Goal: Information Seeking & Learning: Check status

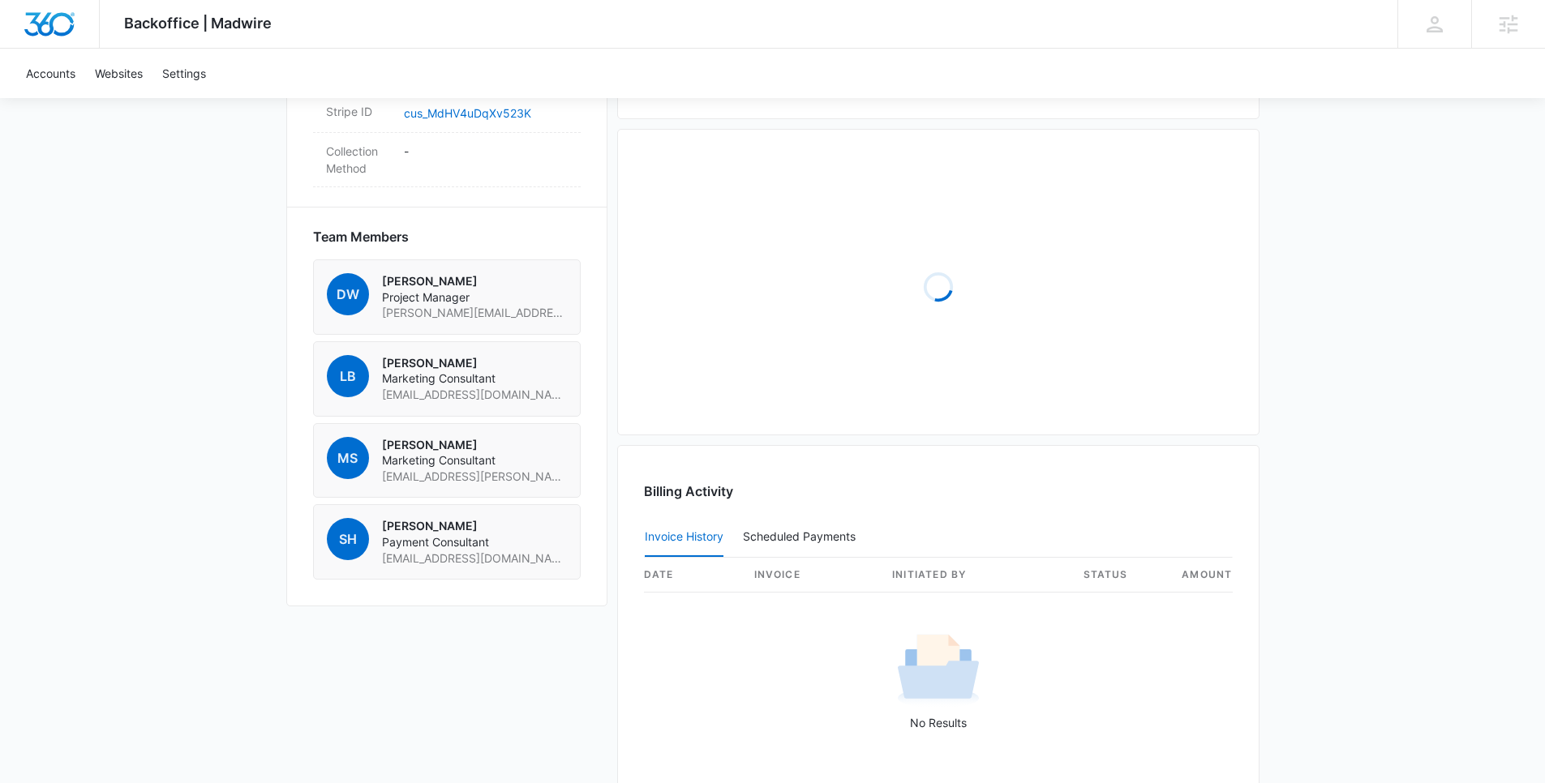
scroll to position [1081, 0]
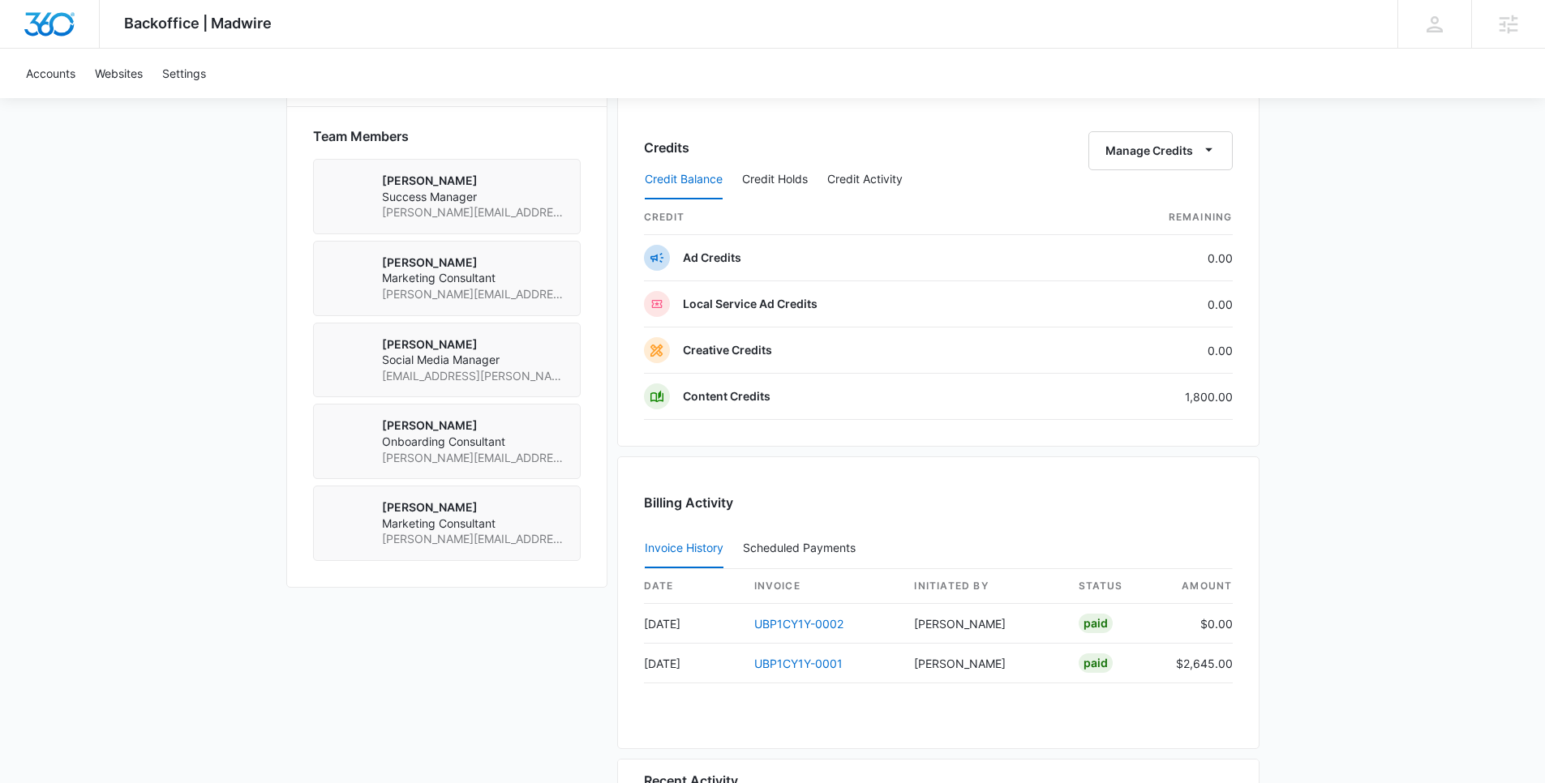
scroll to position [1483, 0]
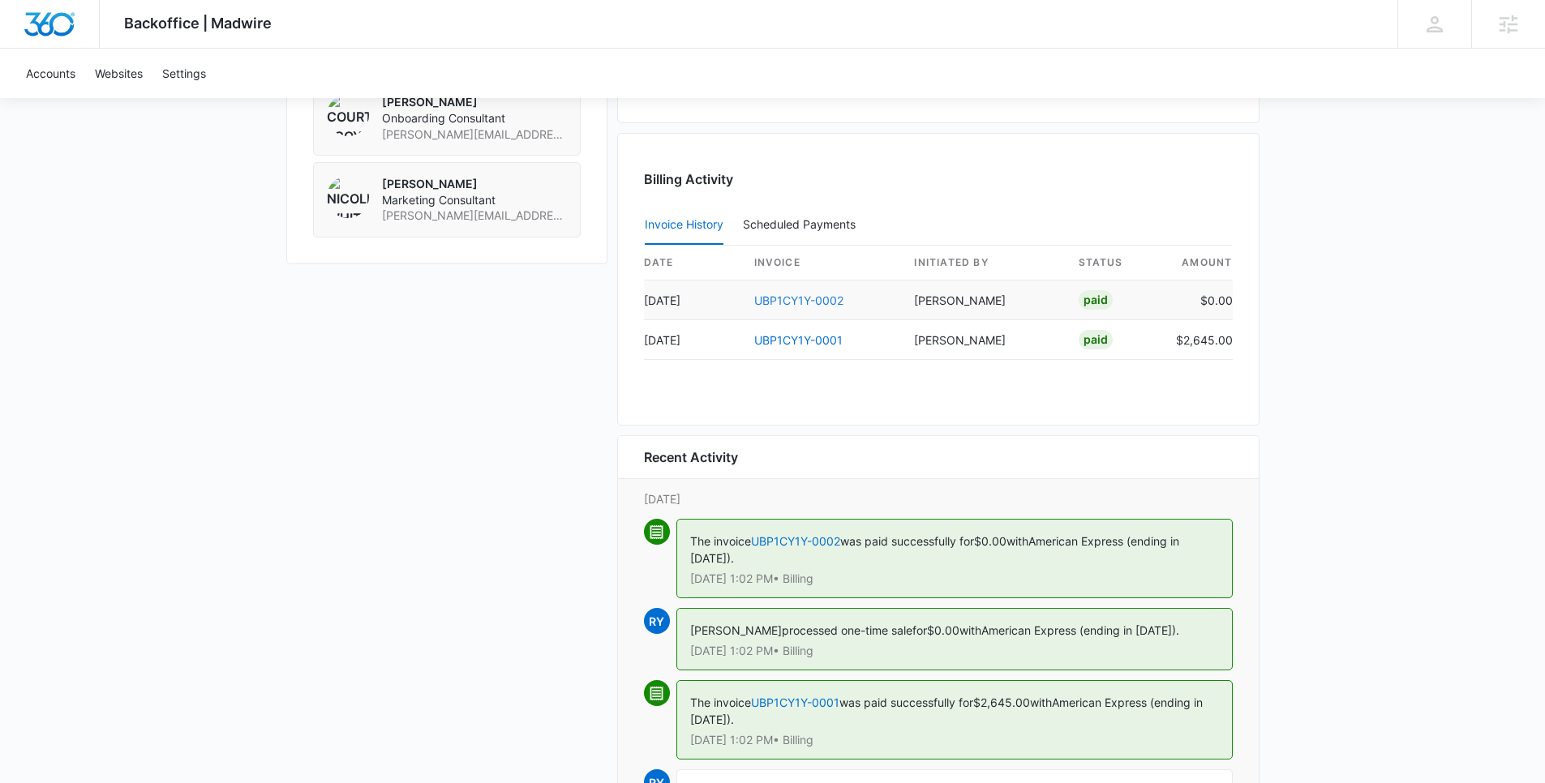
click at [813, 299] on link "UBP1CY1Y-0002" at bounding box center [798, 301] width 89 height 14
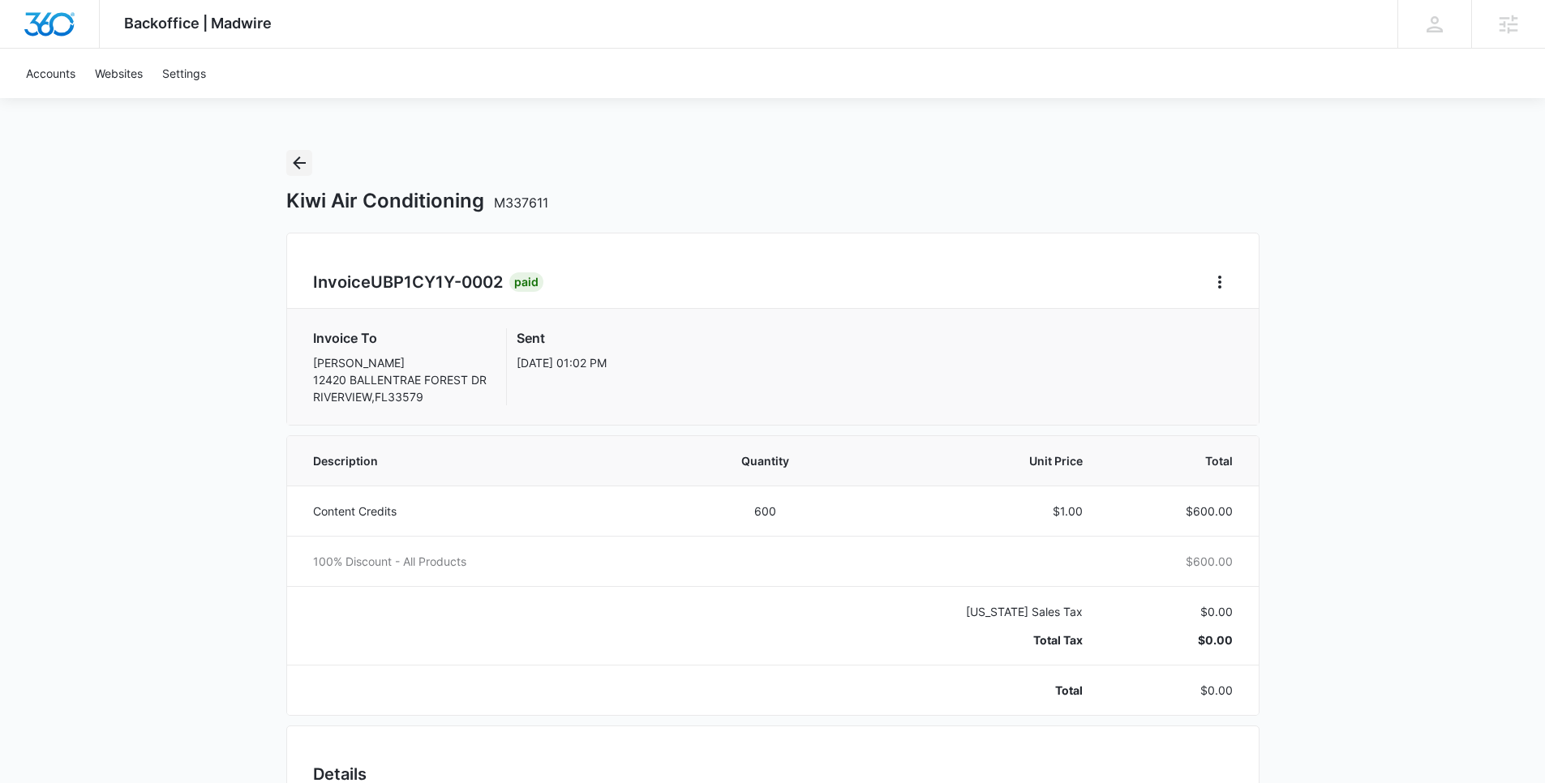
click at [296, 173] on button "Back" at bounding box center [299, 163] width 26 height 26
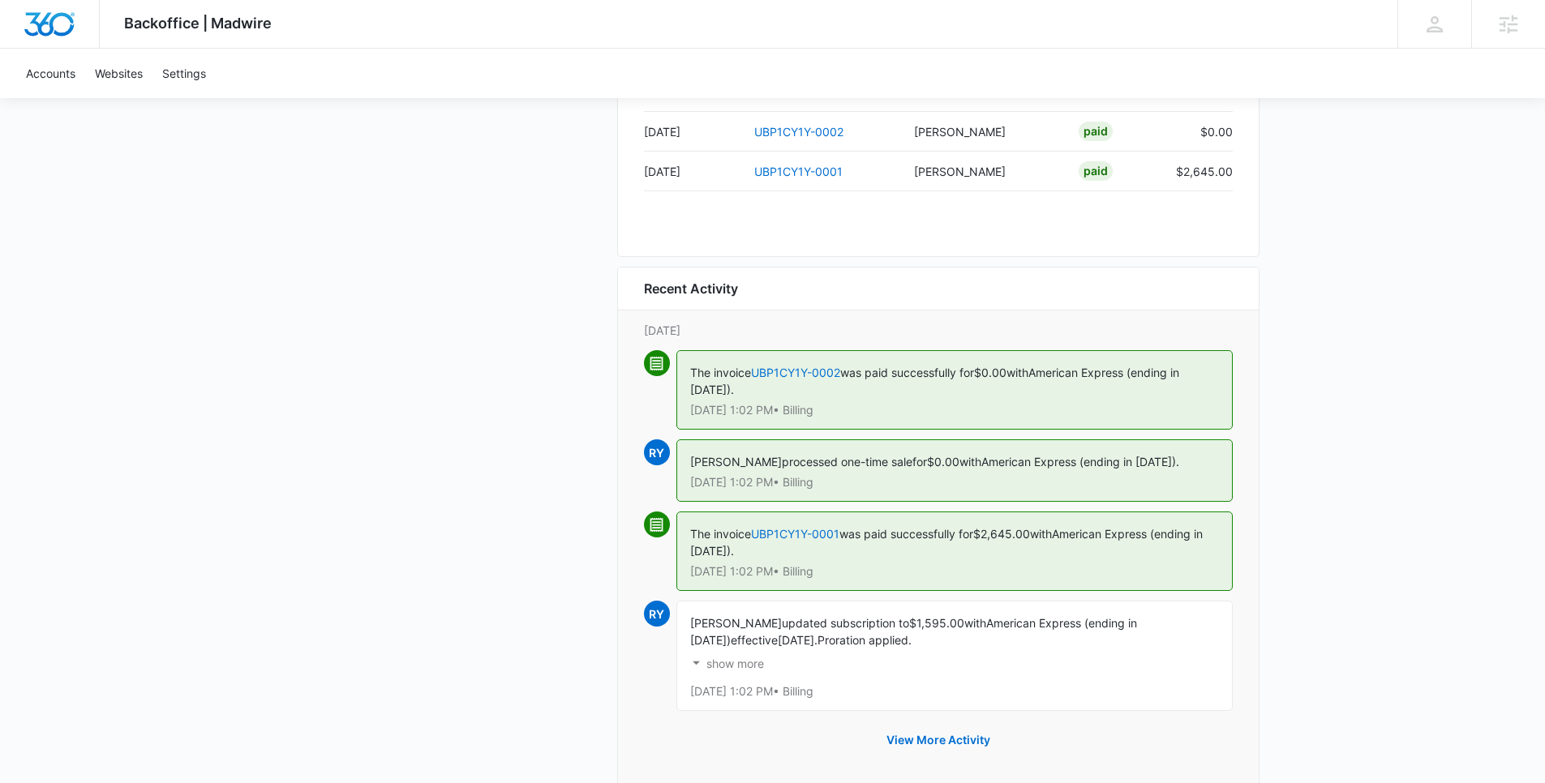
scroll to position [1685, 0]
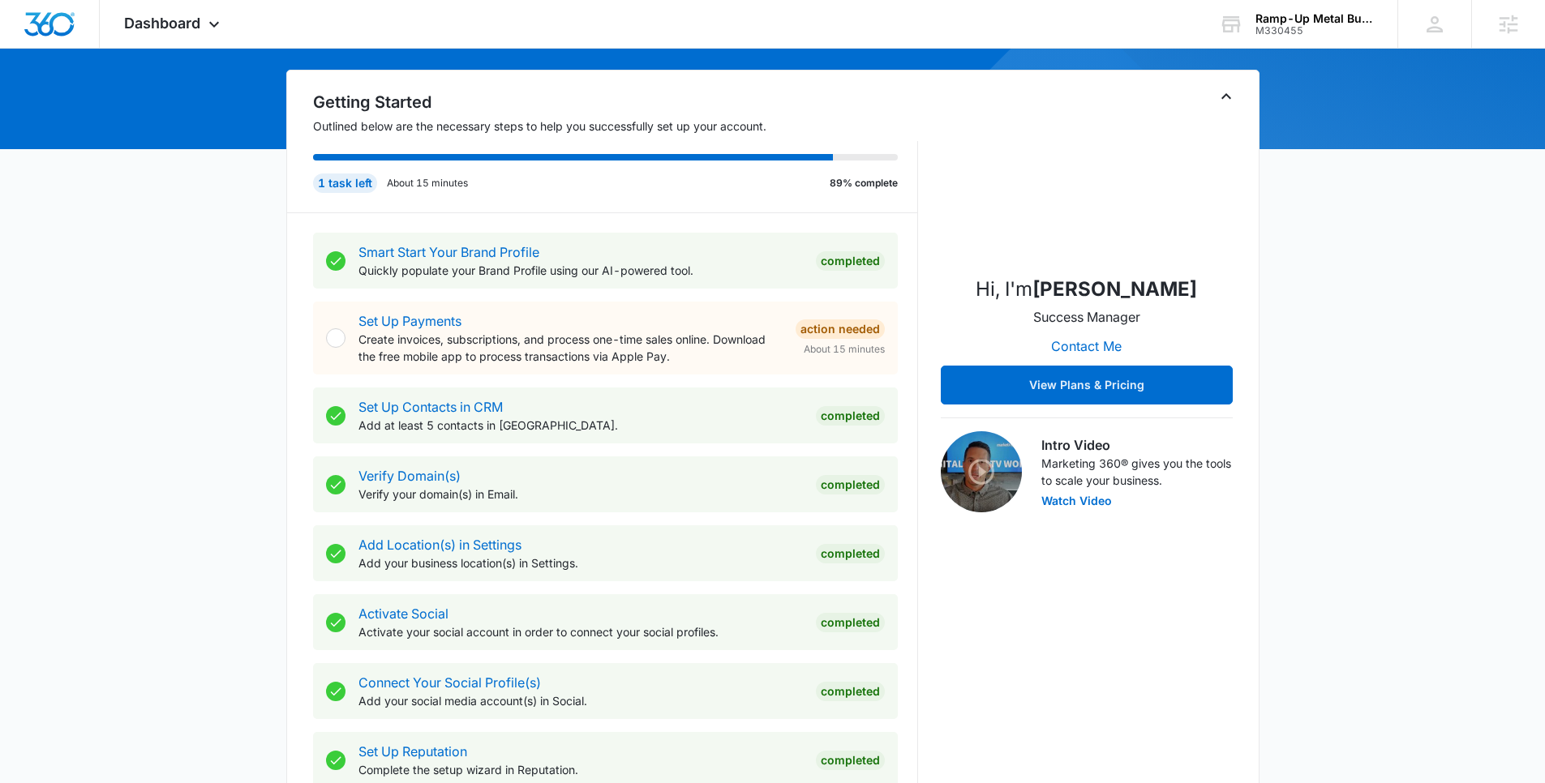
scroll to position [530, 0]
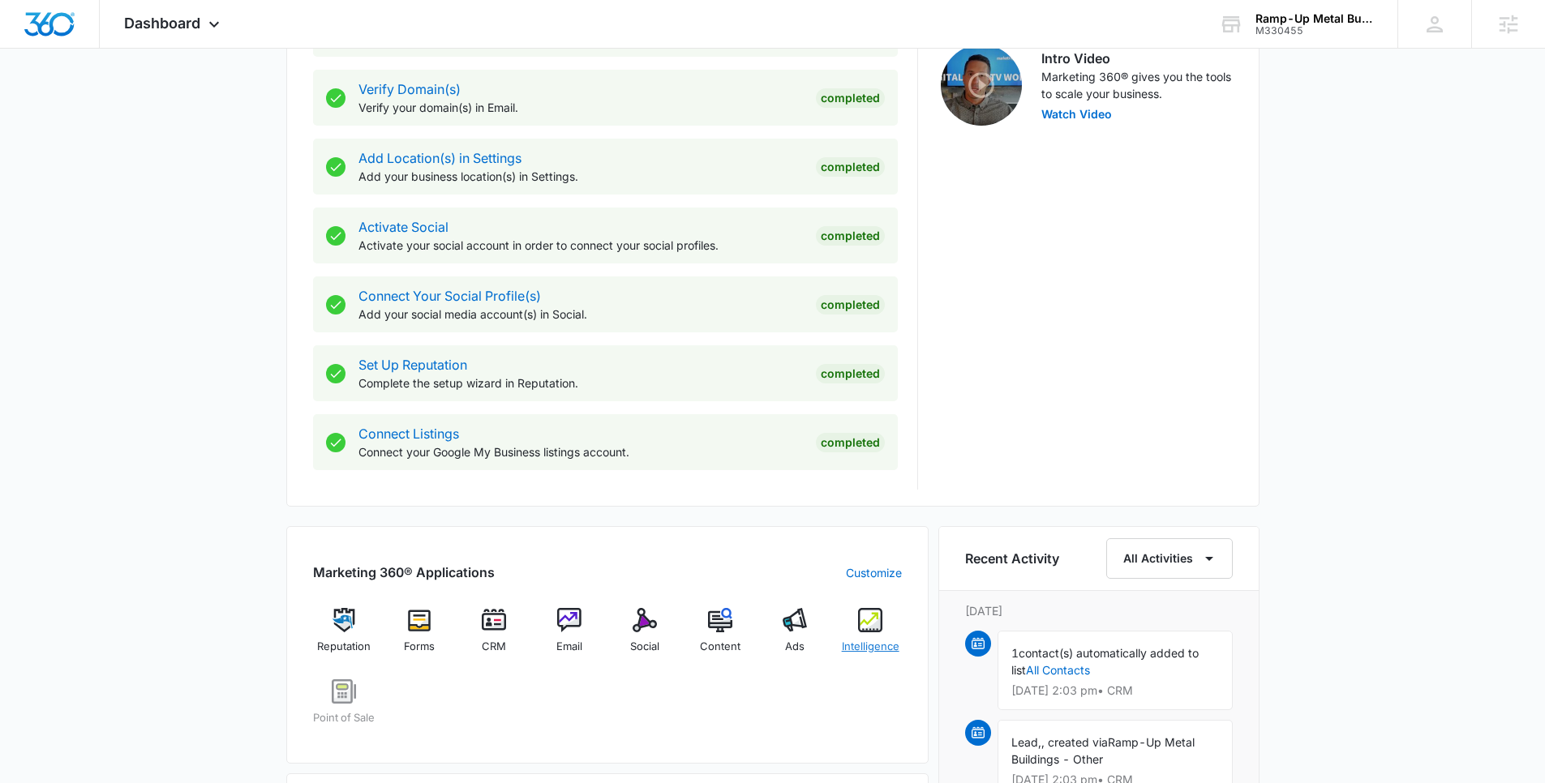
click at [886, 617] on div "Intelligence" at bounding box center [870, 637] width 62 height 58
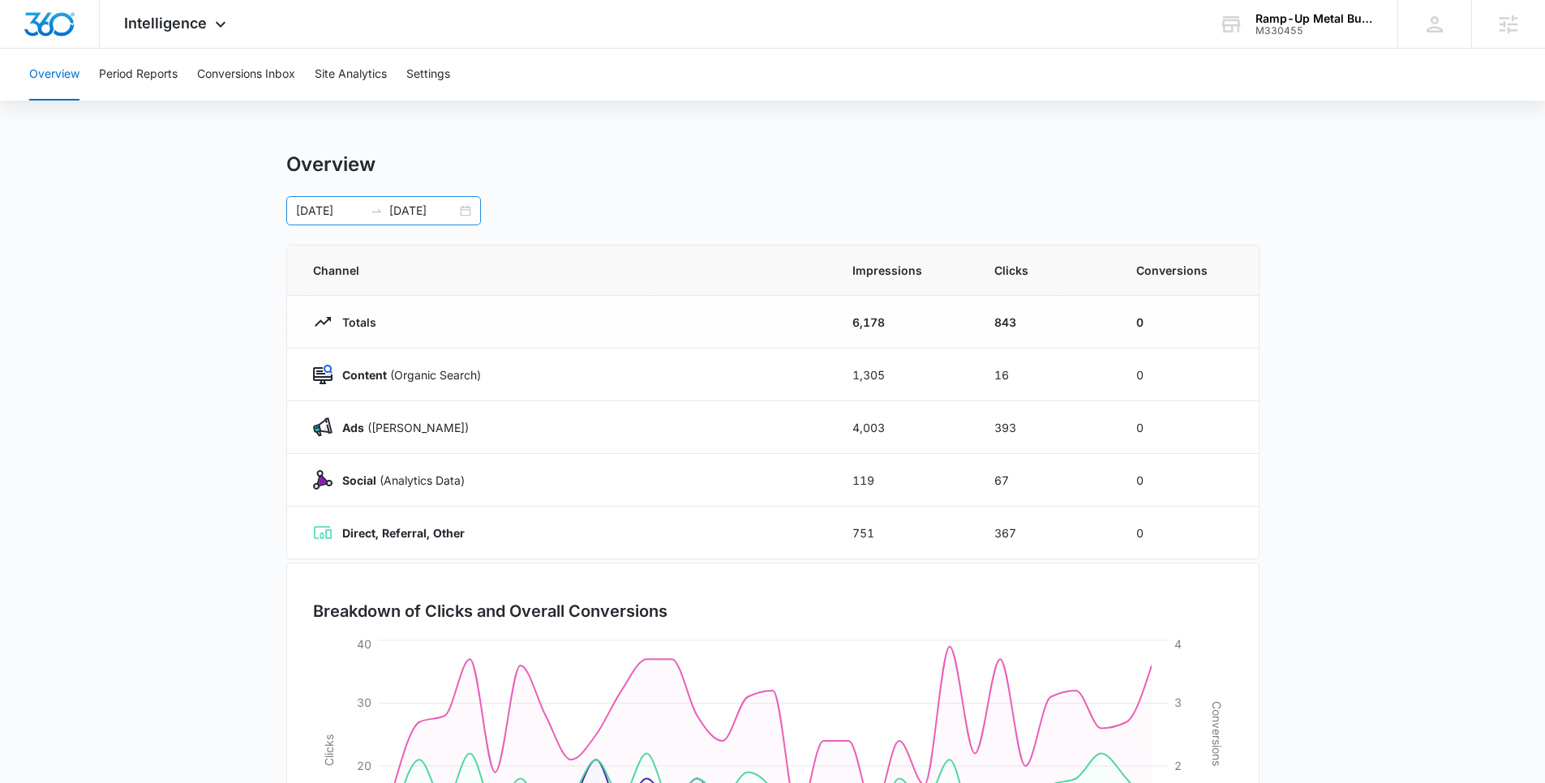
click at [416, 196] on div "07/27/2025 08/26/2025" at bounding box center [383, 210] width 195 height 29
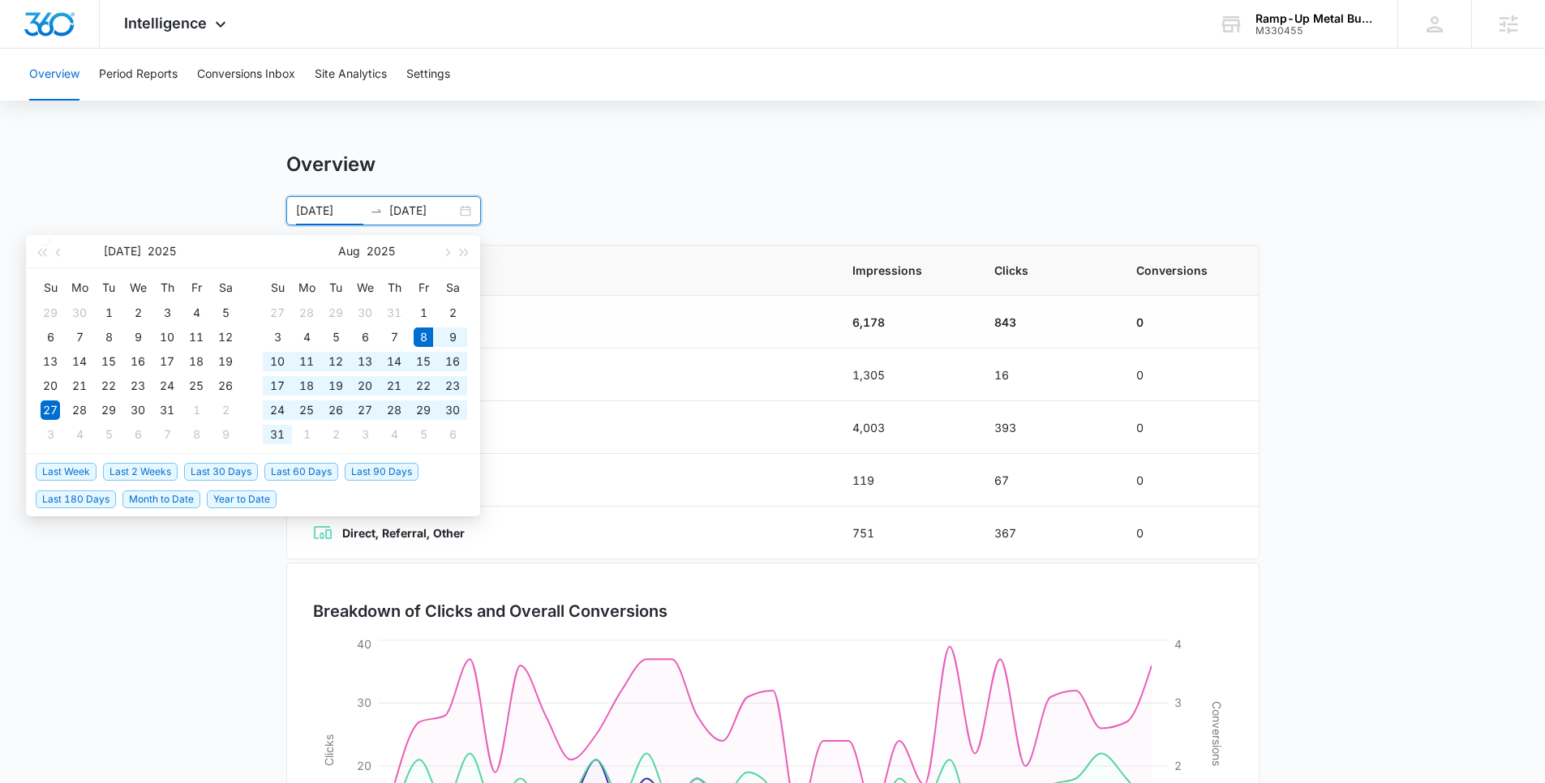
click at [212, 466] on span "Last 30 Days" at bounding box center [221, 472] width 74 height 18
type input "08/08/2025"
type input "09/07/2025"
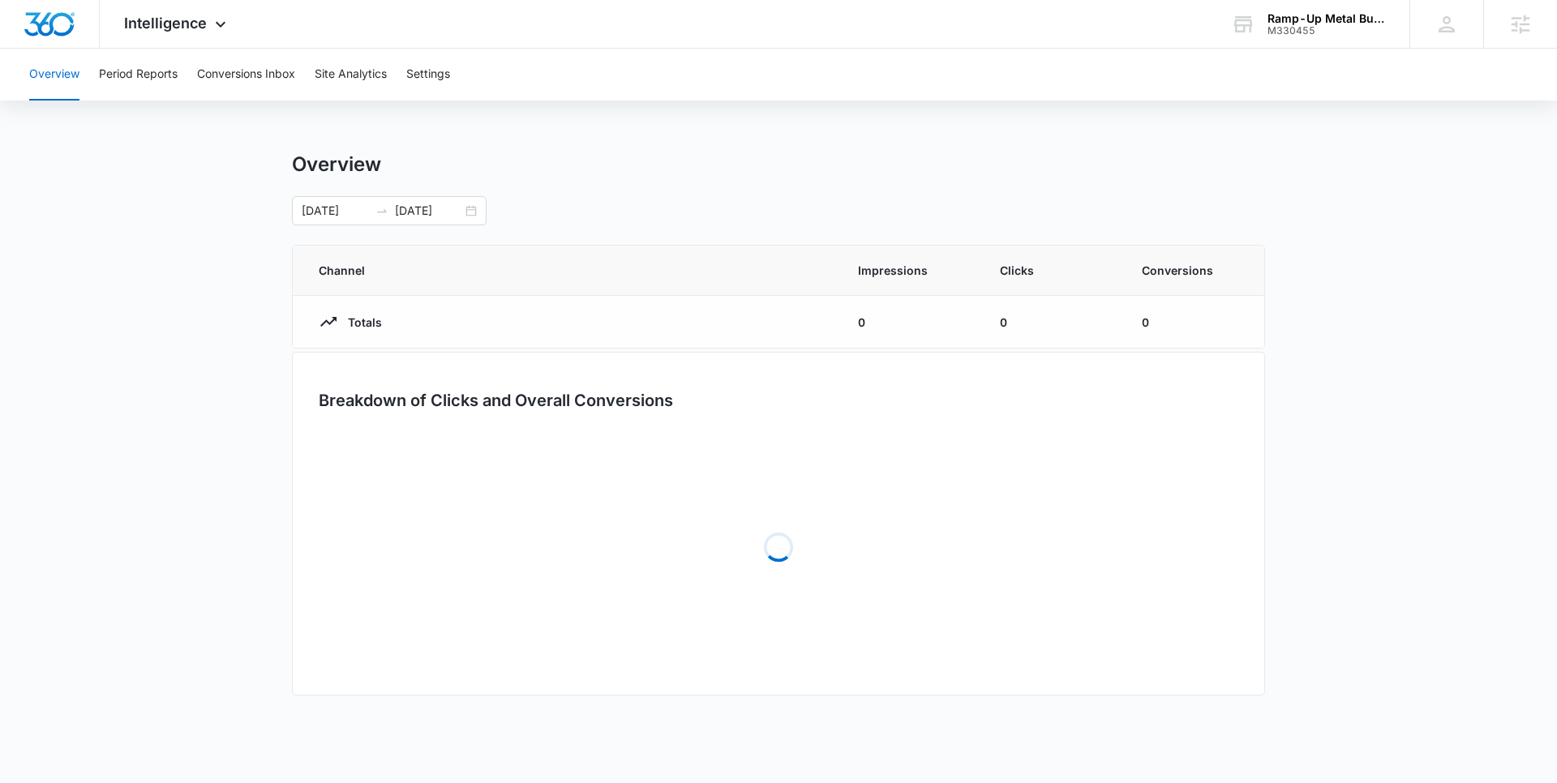
click at [766, 230] on div "Overview 08/08/2025 09/07/2025 Aug 2025 Su Mo Tu We Th Fr Sa 27 28 29 30 31 1 2…" at bounding box center [778, 435] width 973 height 566
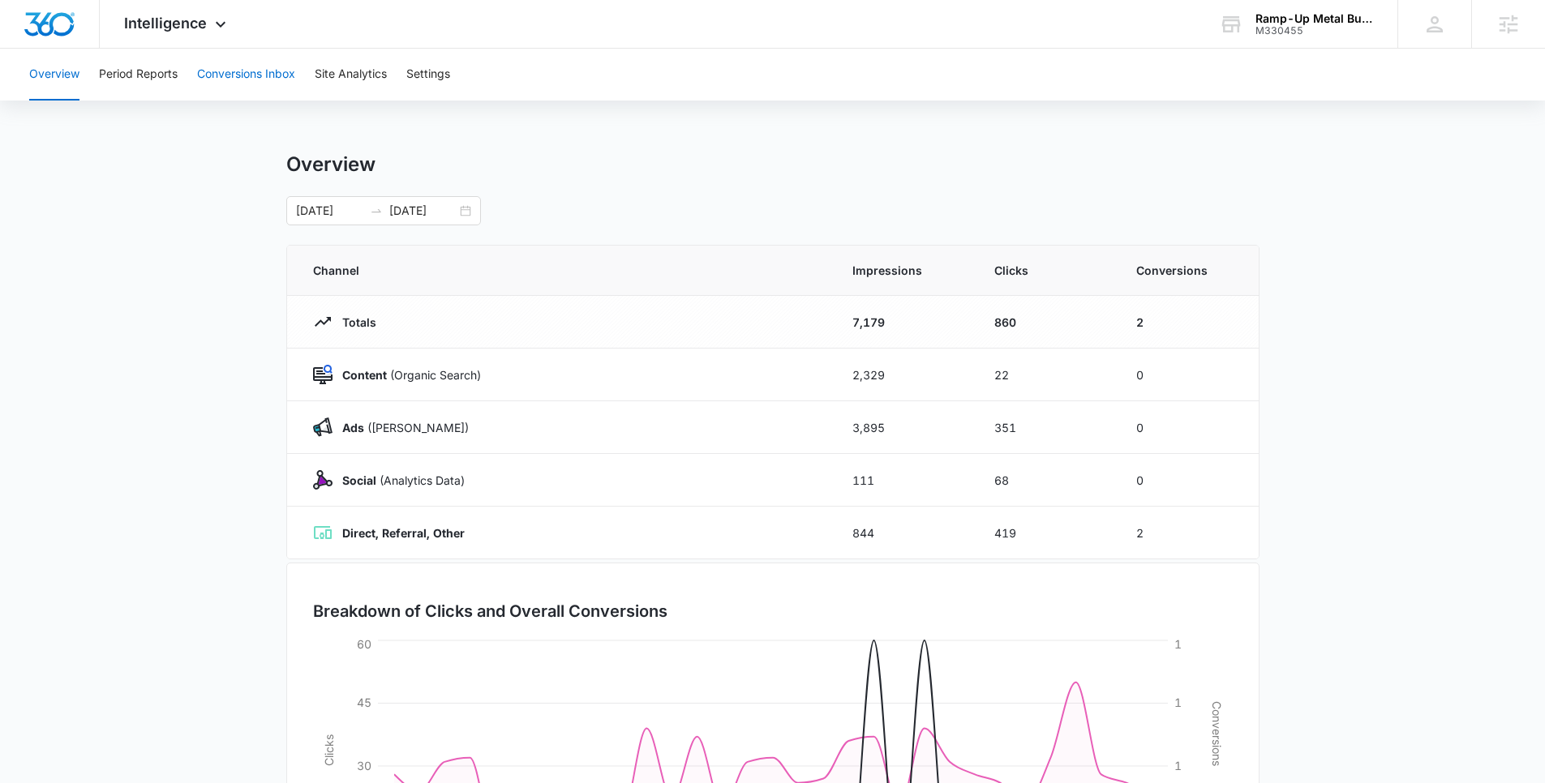
click at [232, 75] on button "Conversions Inbox" at bounding box center [246, 75] width 98 height 52
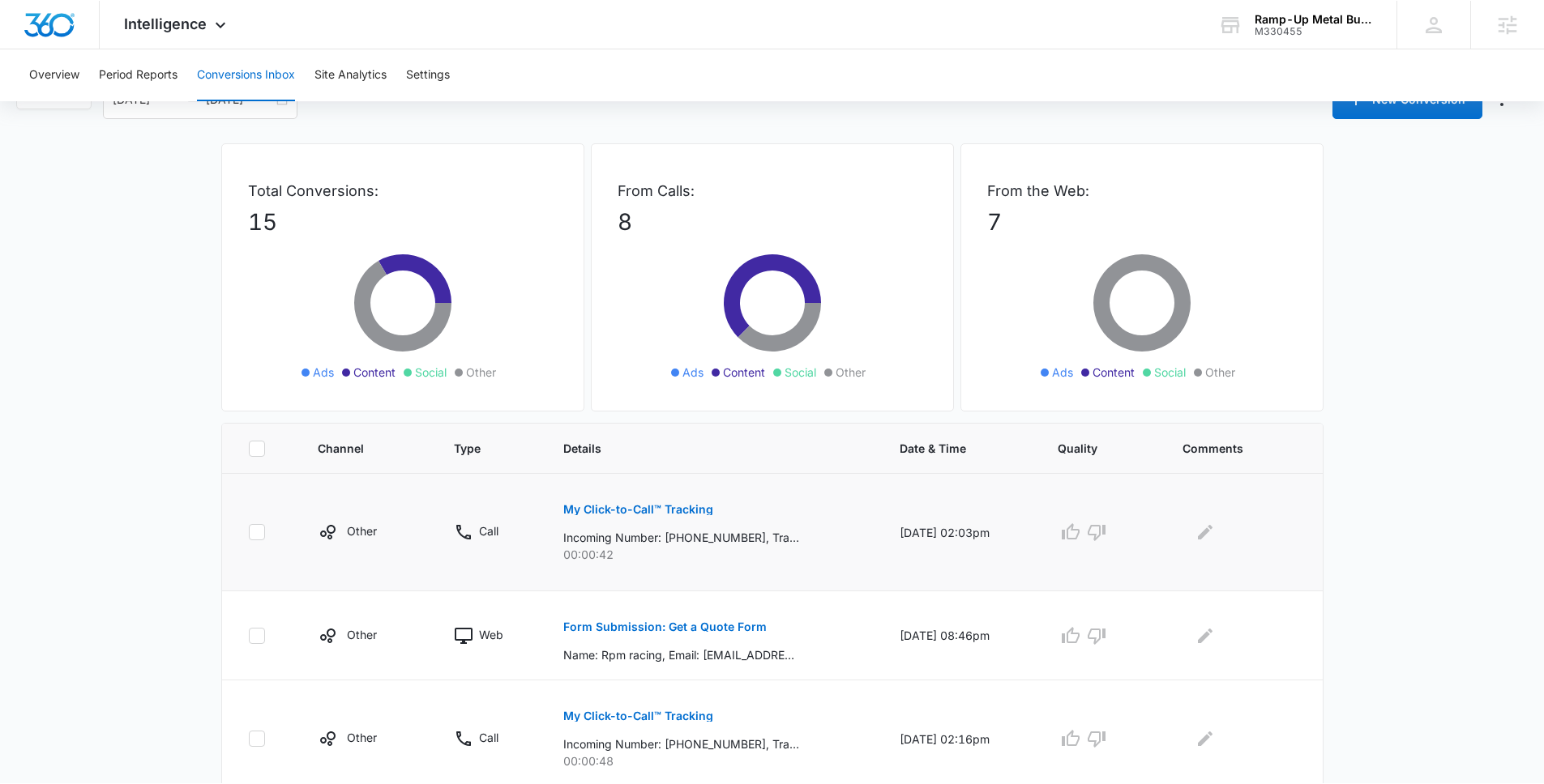
scroll to position [58, 0]
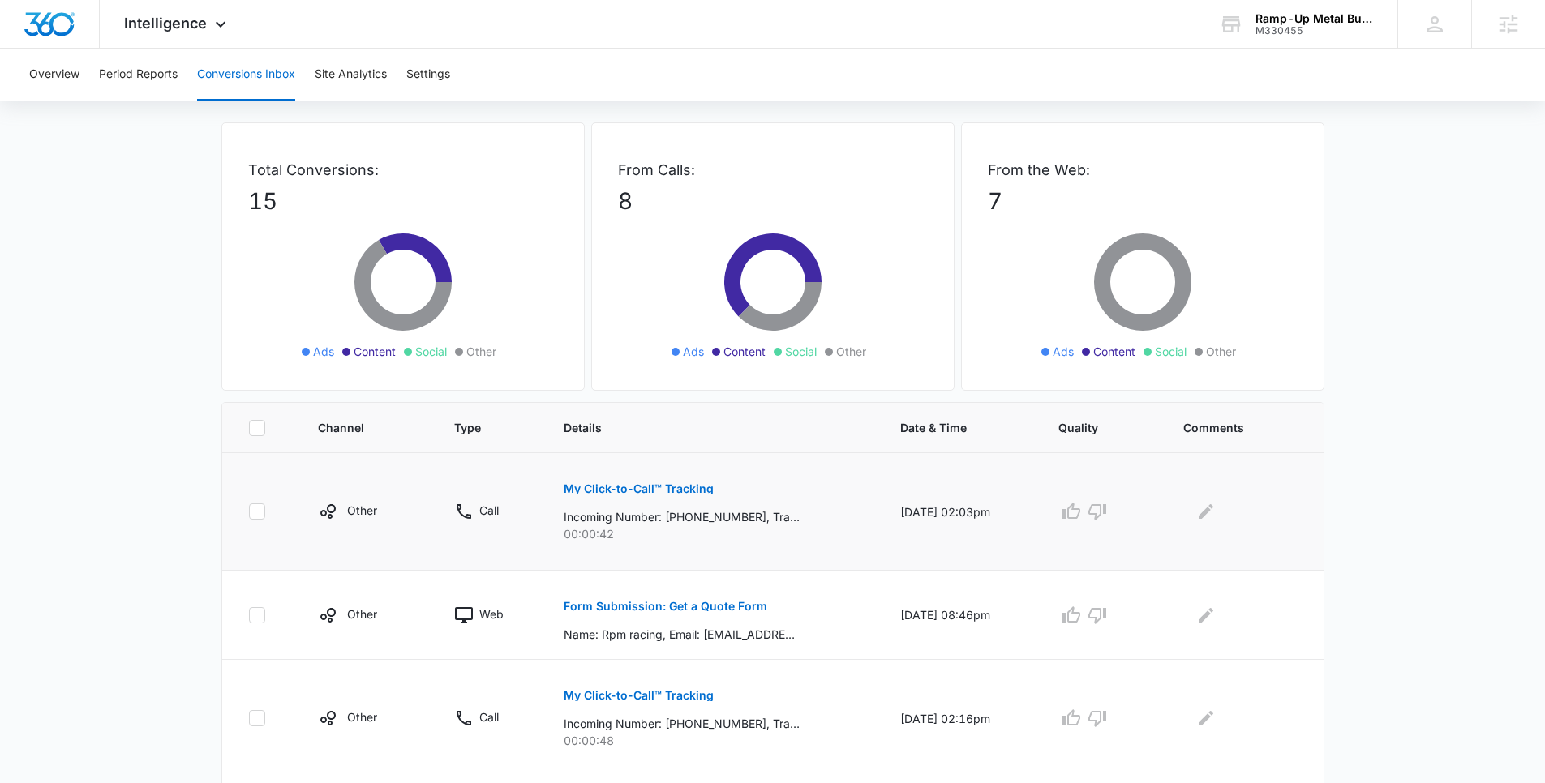
click at [635, 477] on button "My Click-to-Call™ Tracking" at bounding box center [639, 489] width 150 height 39
click at [630, 496] on button "My Click-to-Call™ Tracking" at bounding box center [639, 489] width 150 height 39
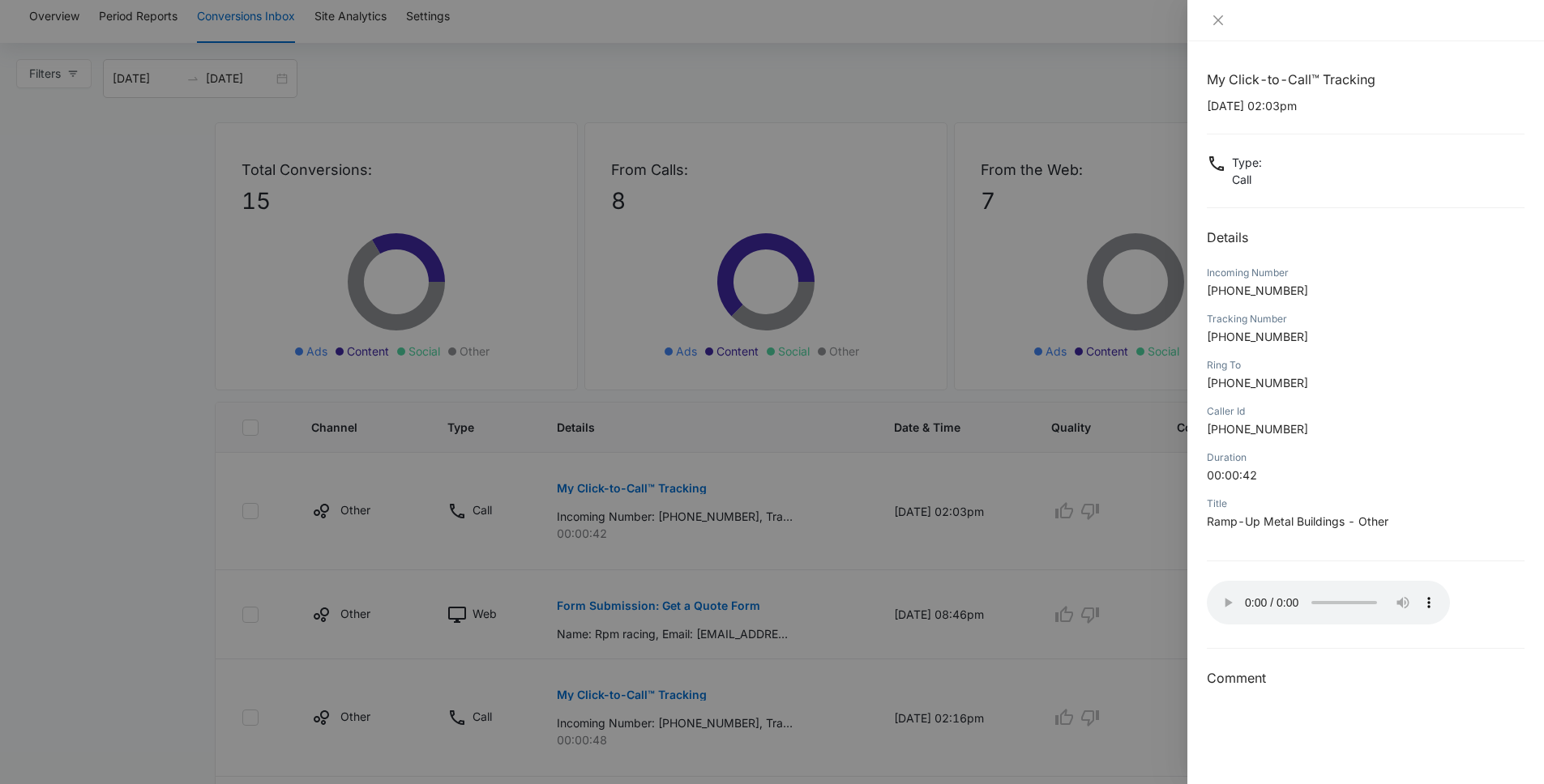
click at [129, 279] on div at bounding box center [772, 392] width 1544 height 784
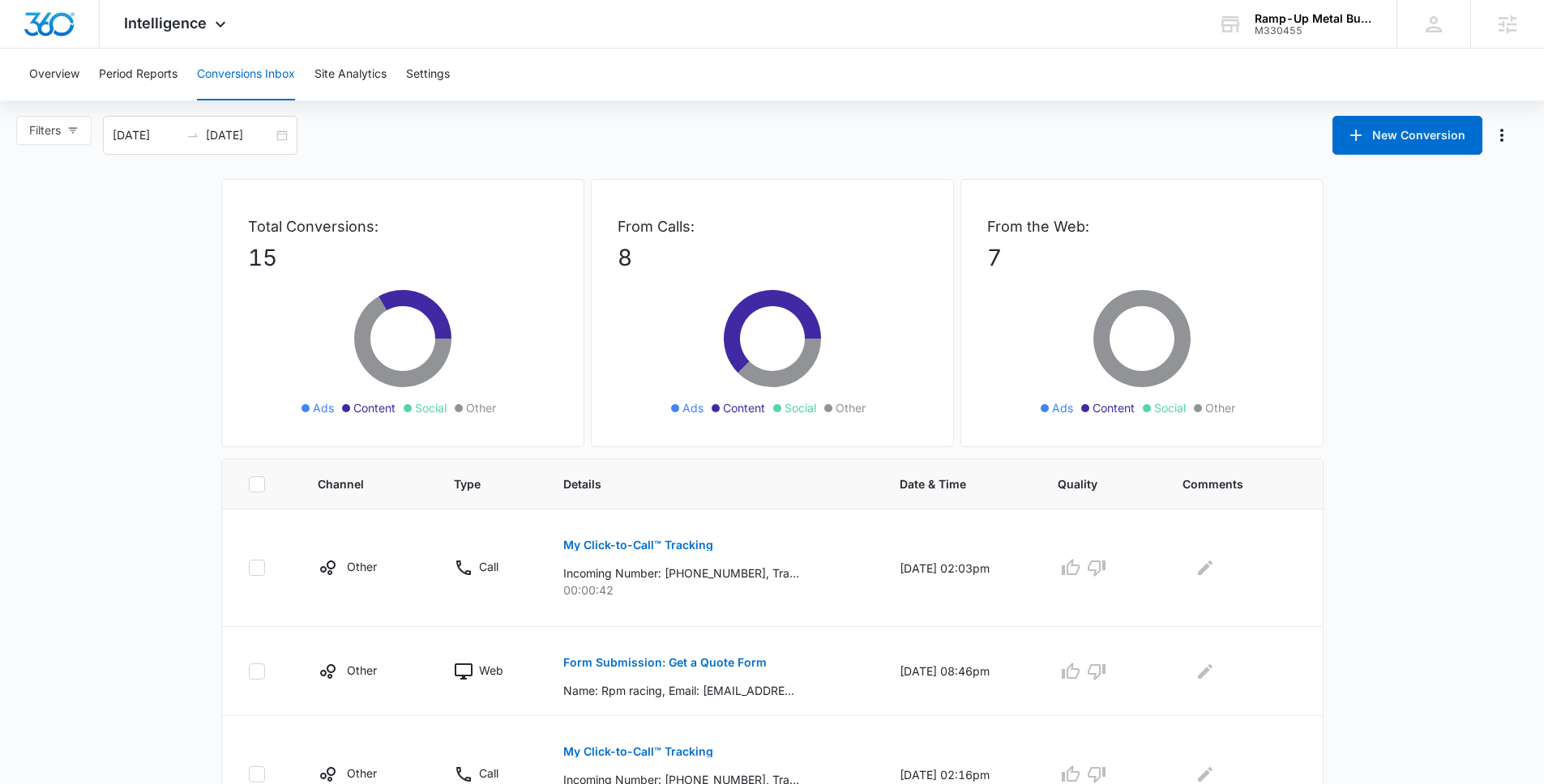
scroll to position [0, 0]
click at [225, 24] on icon at bounding box center [220, 28] width 19 height 19
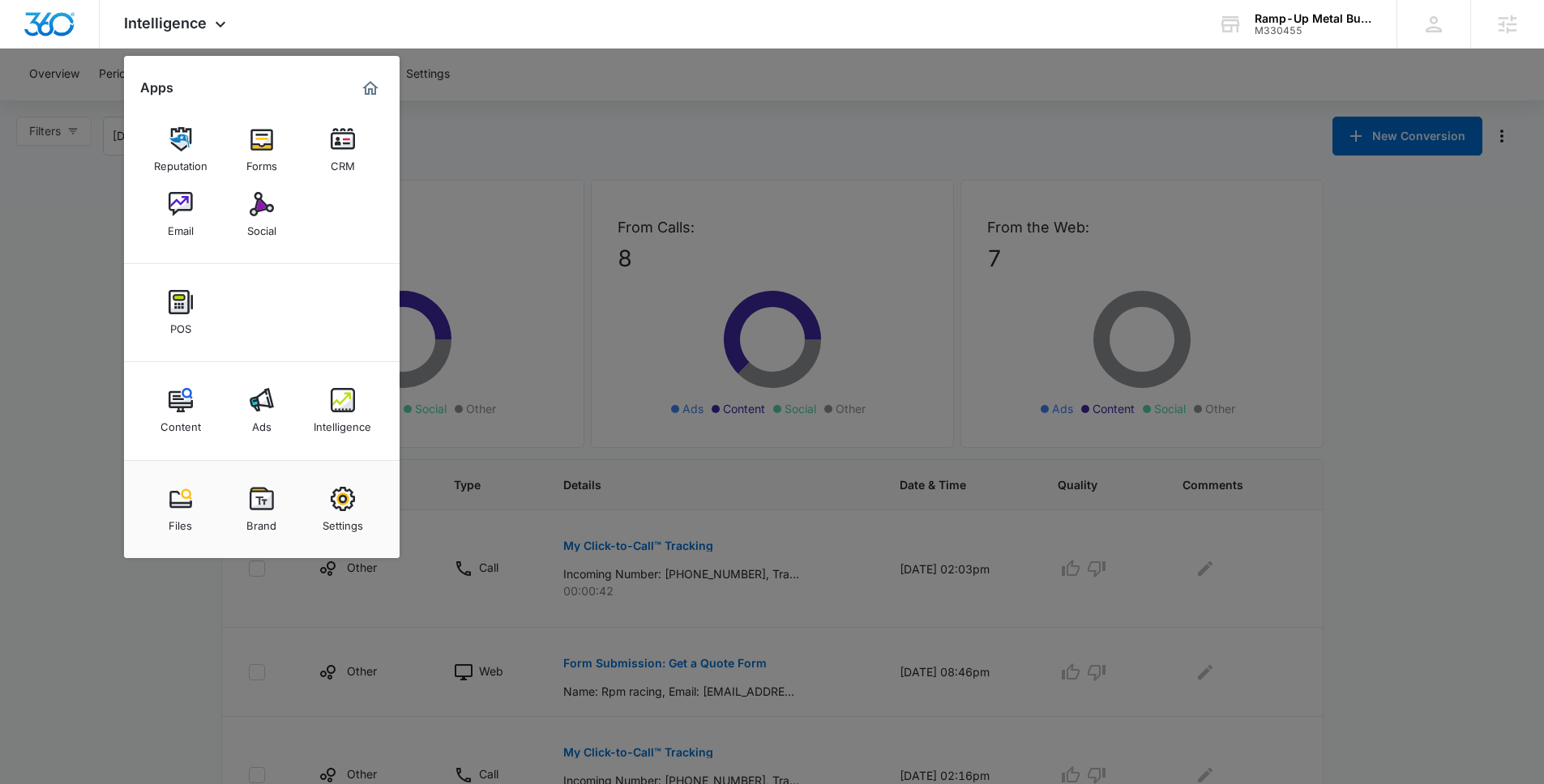
click at [265, 397] on img at bounding box center [262, 399] width 24 height 24
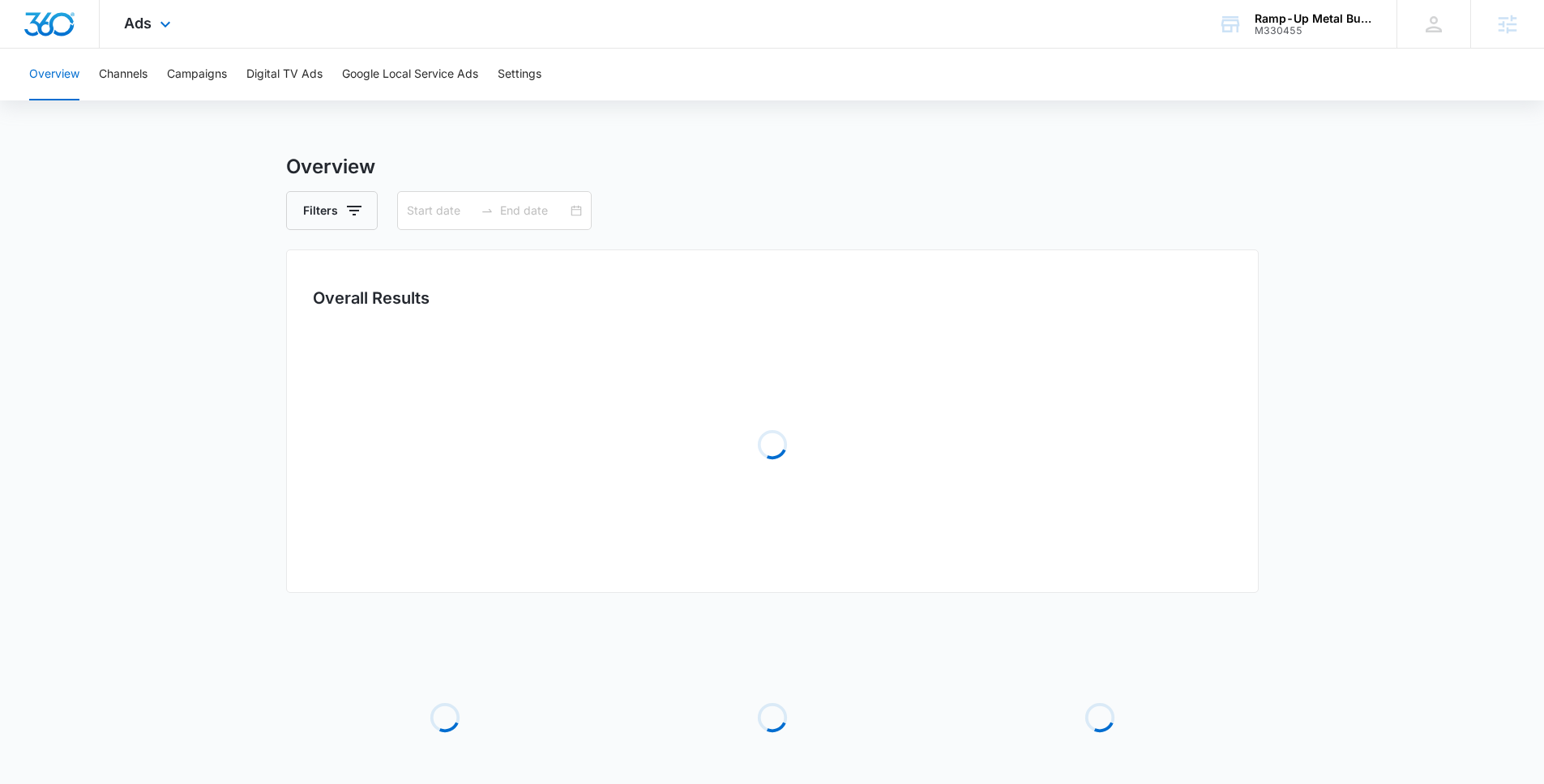
type input "08/08/2025"
type input "09/07/2025"
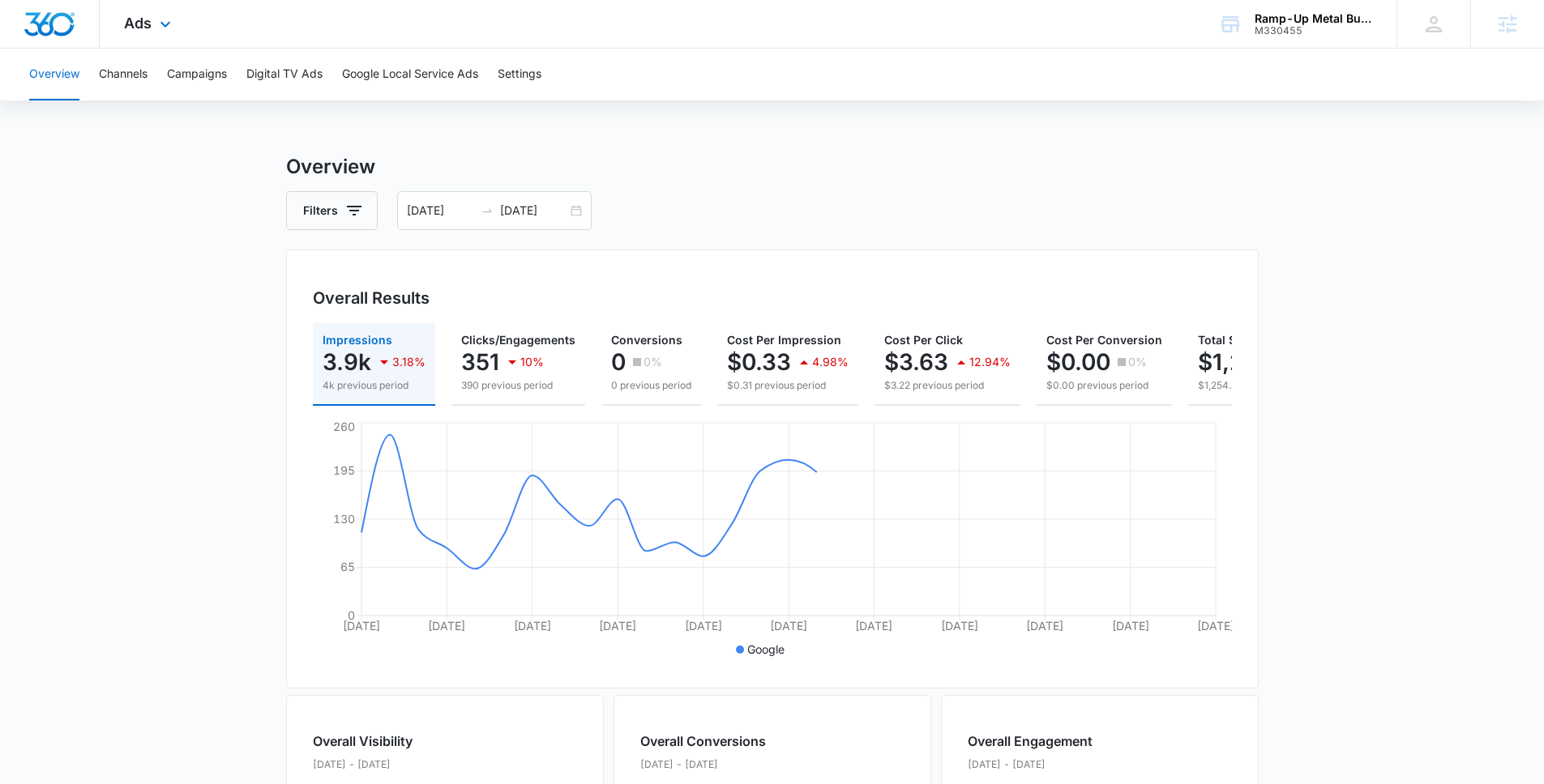
click at [178, 25] on div "Ads Apps Reputation Forms CRM Email Social POS Content Ads Intelligence Files B…" at bounding box center [150, 24] width 100 height 48
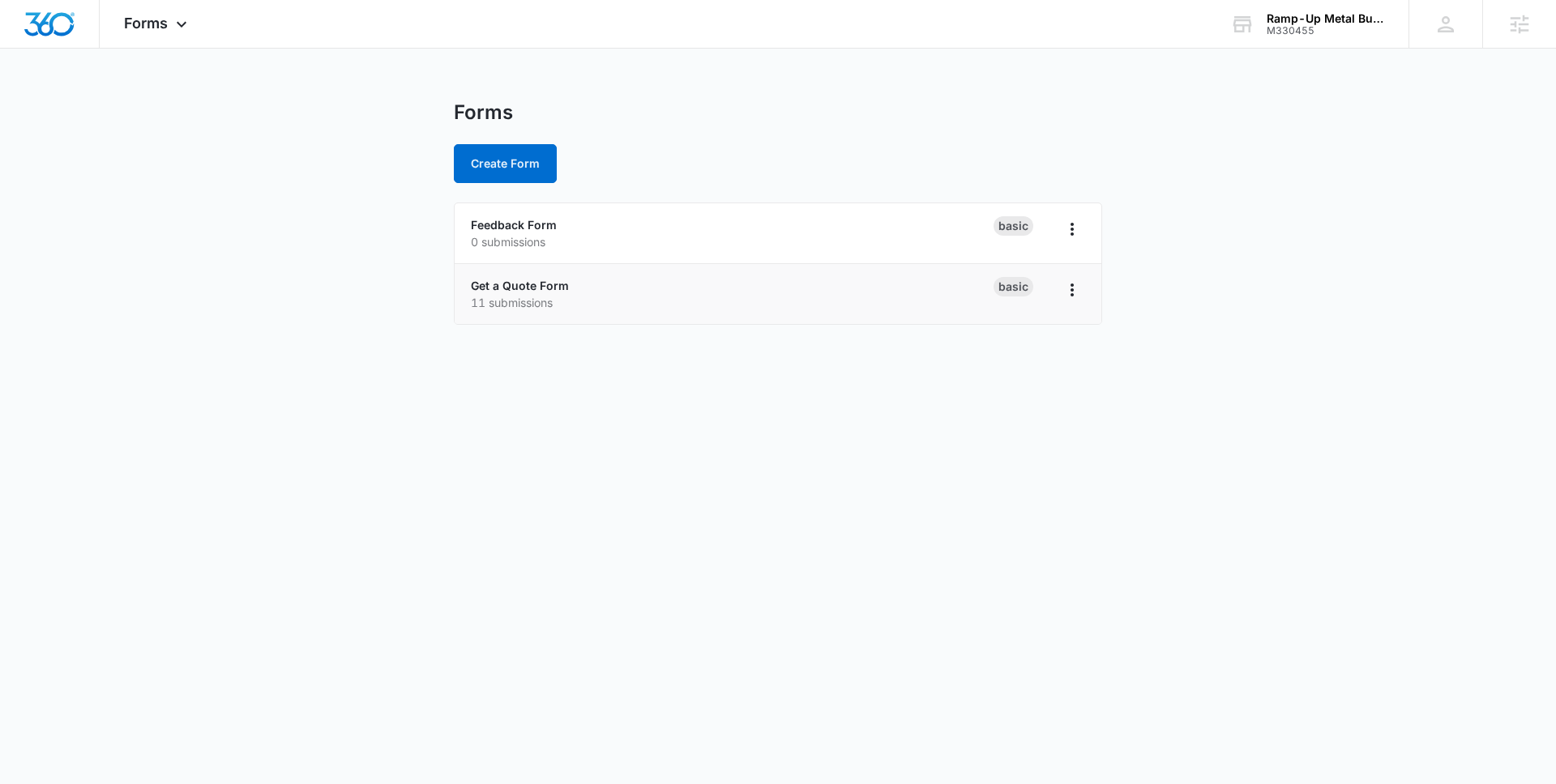
click at [483, 277] on div "Get a Quote Form 11 submissions" at bounding box center [732, 294] width 523 height 34
click at [483, 289] on link "Get a Quote Form" at bounding box center [520, 286] width 98 height 14
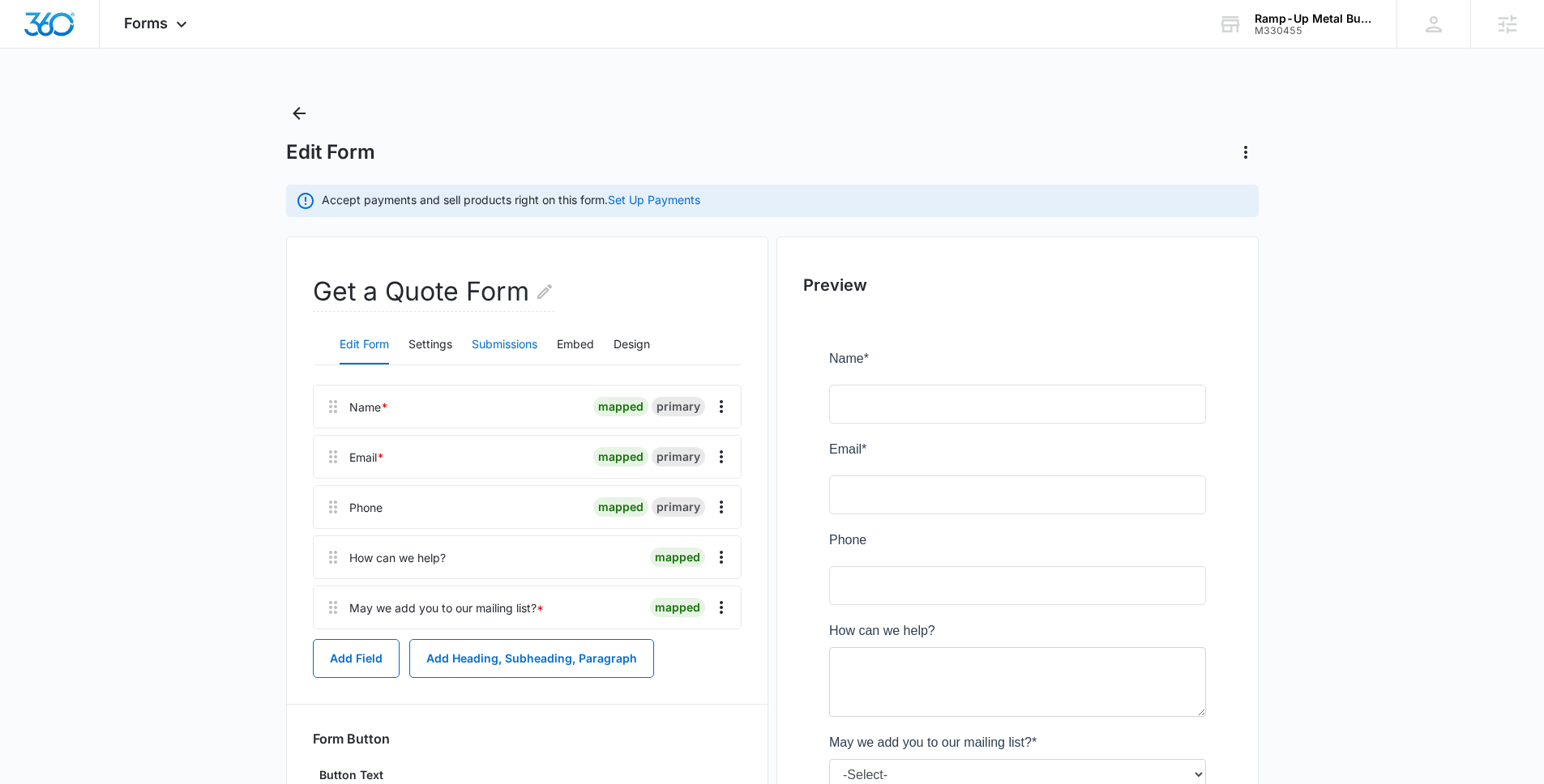
click at [497, 341] on button "Submissions" at bounding box center [505, 345] width 66 height 39
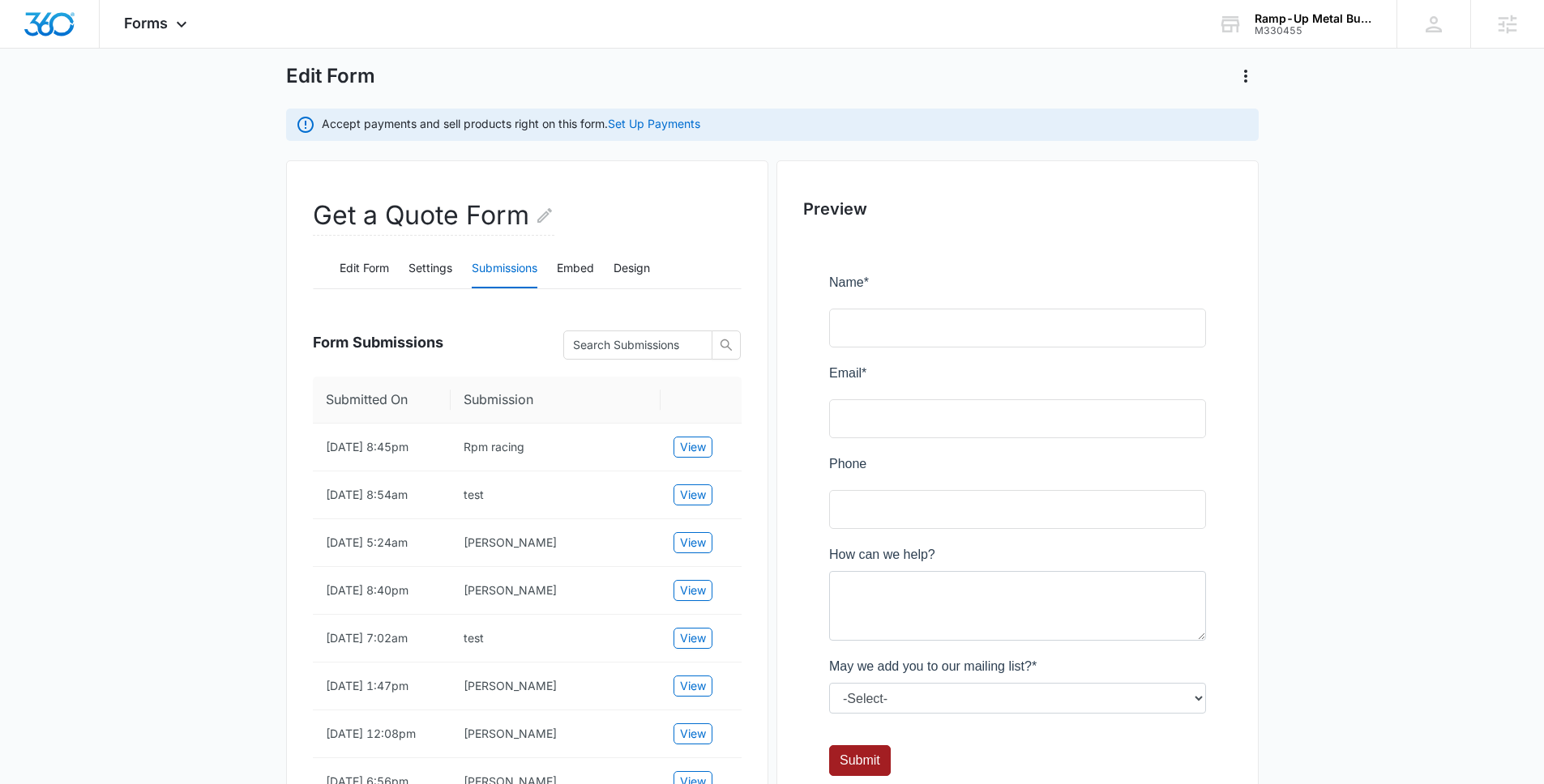
scroll to position [101, 0]
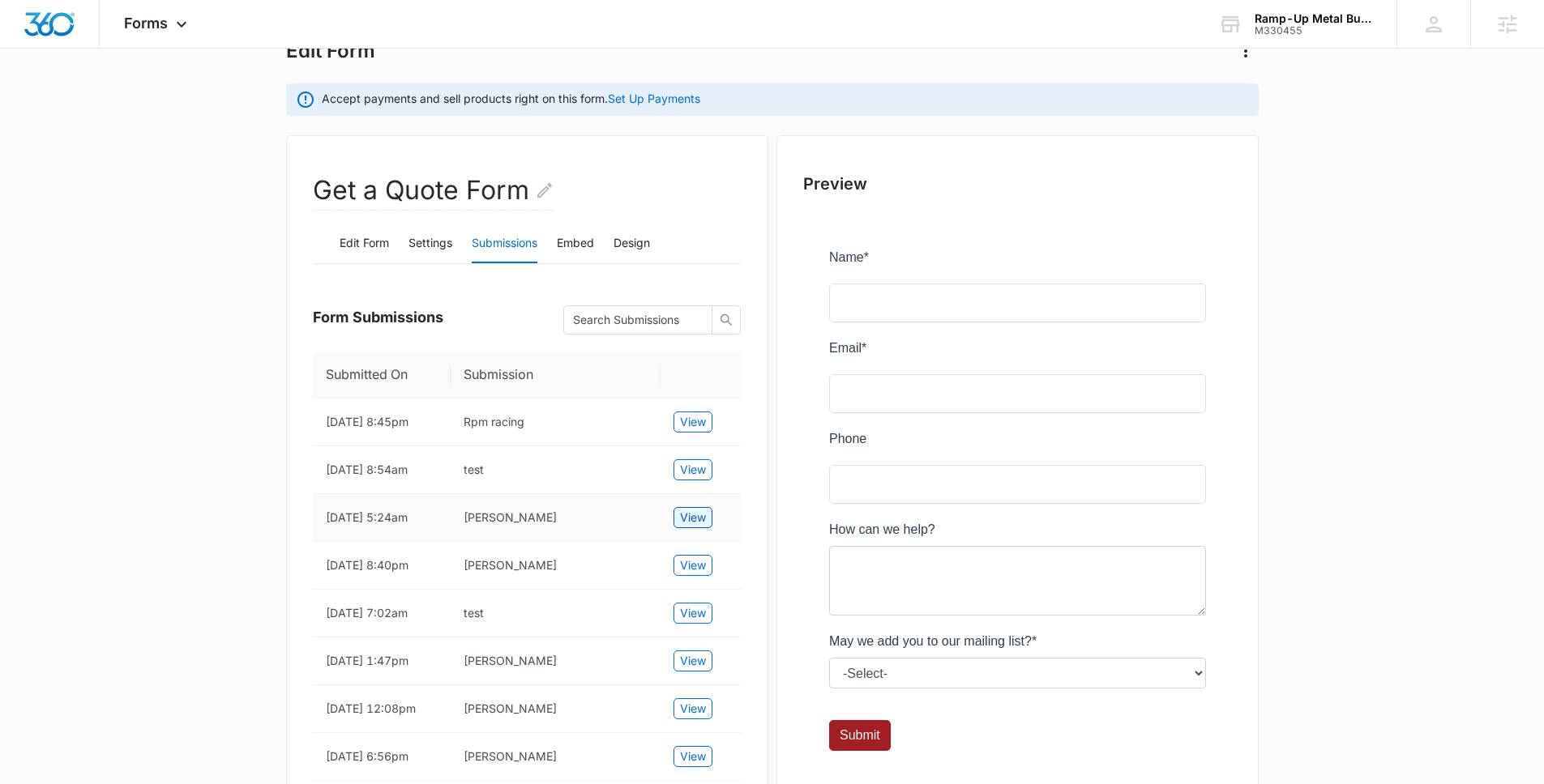
click at [674, 514] on button "View" at bounding box center [693, 517] width 39 height 21
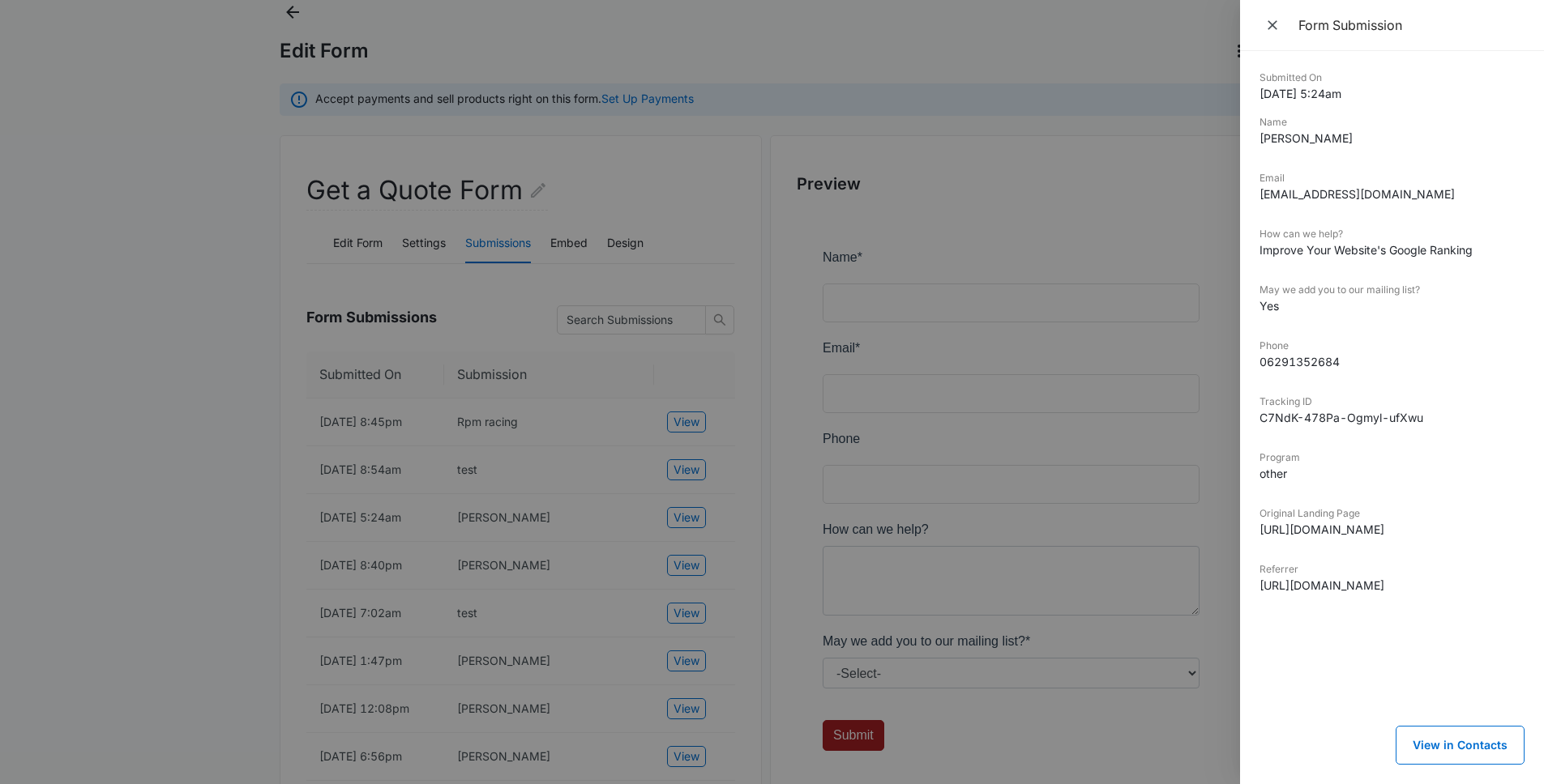
click at [1178, 443] on div at bounding box center [772, 392] width 1544 height 784
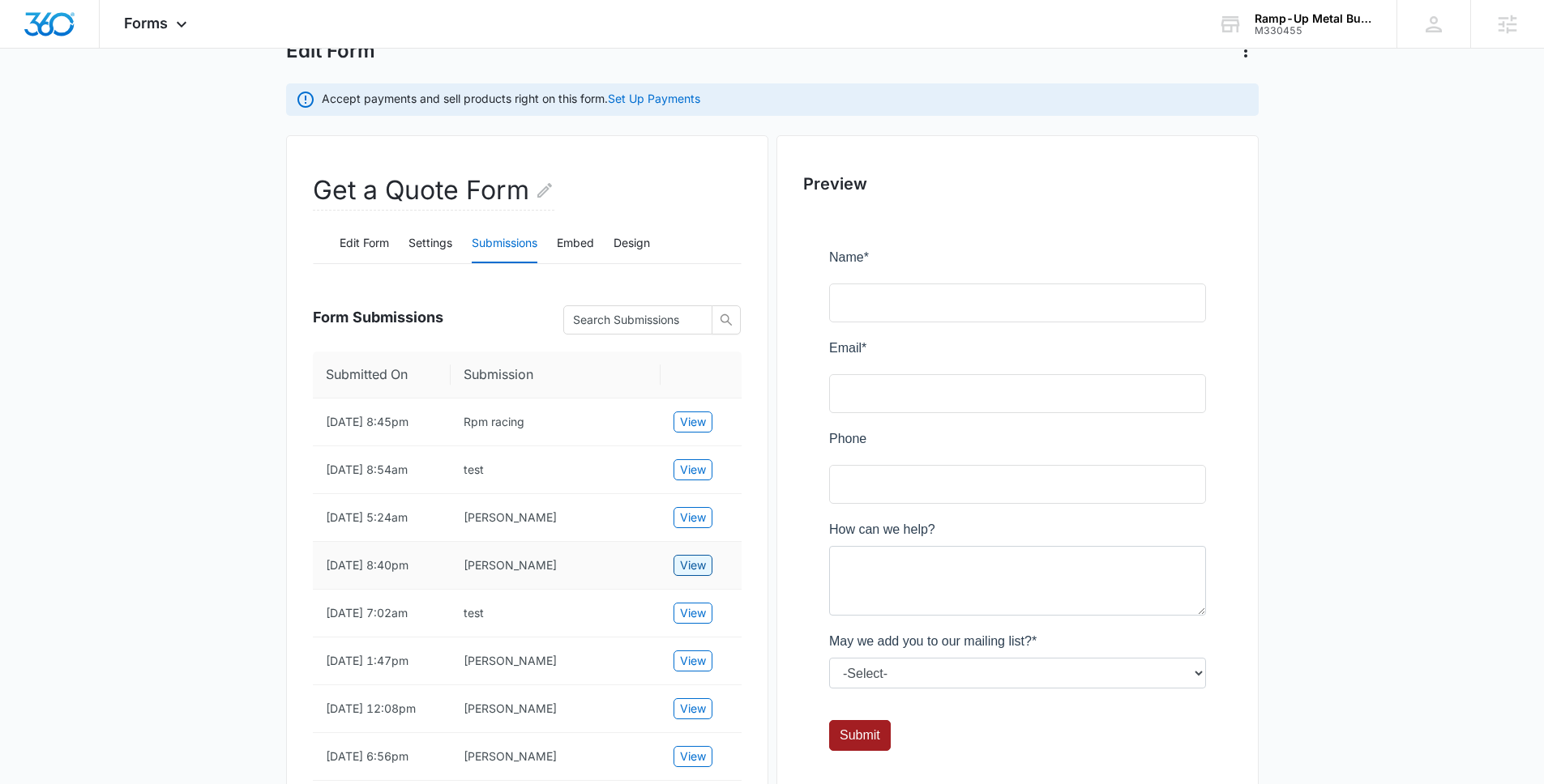
click at [707, 563] on button "View" at bounding box center [693, 565] width 39 height 21
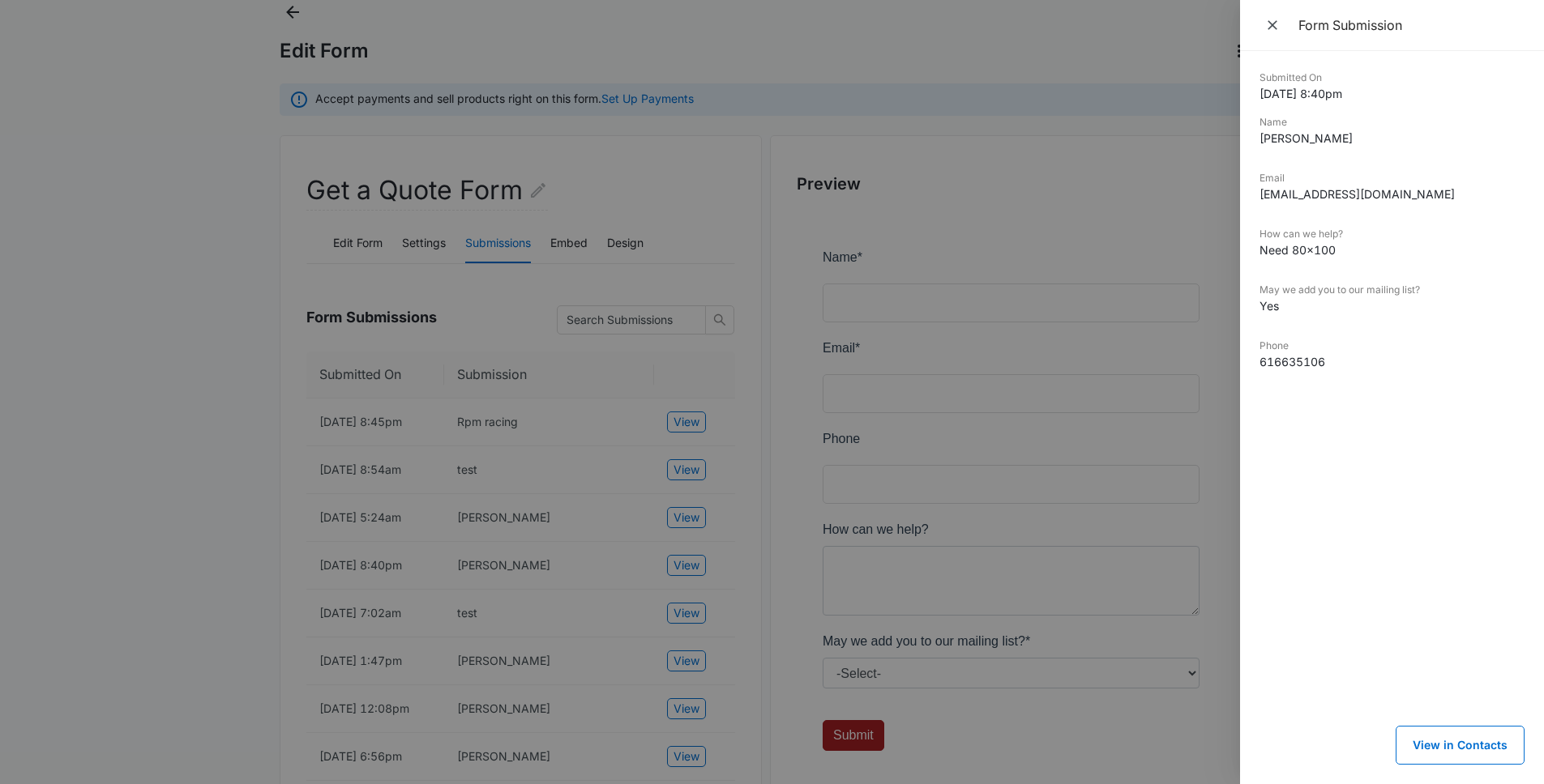
click at [334, 521] on div at bounding box center [772, 392] width 1544 height 784
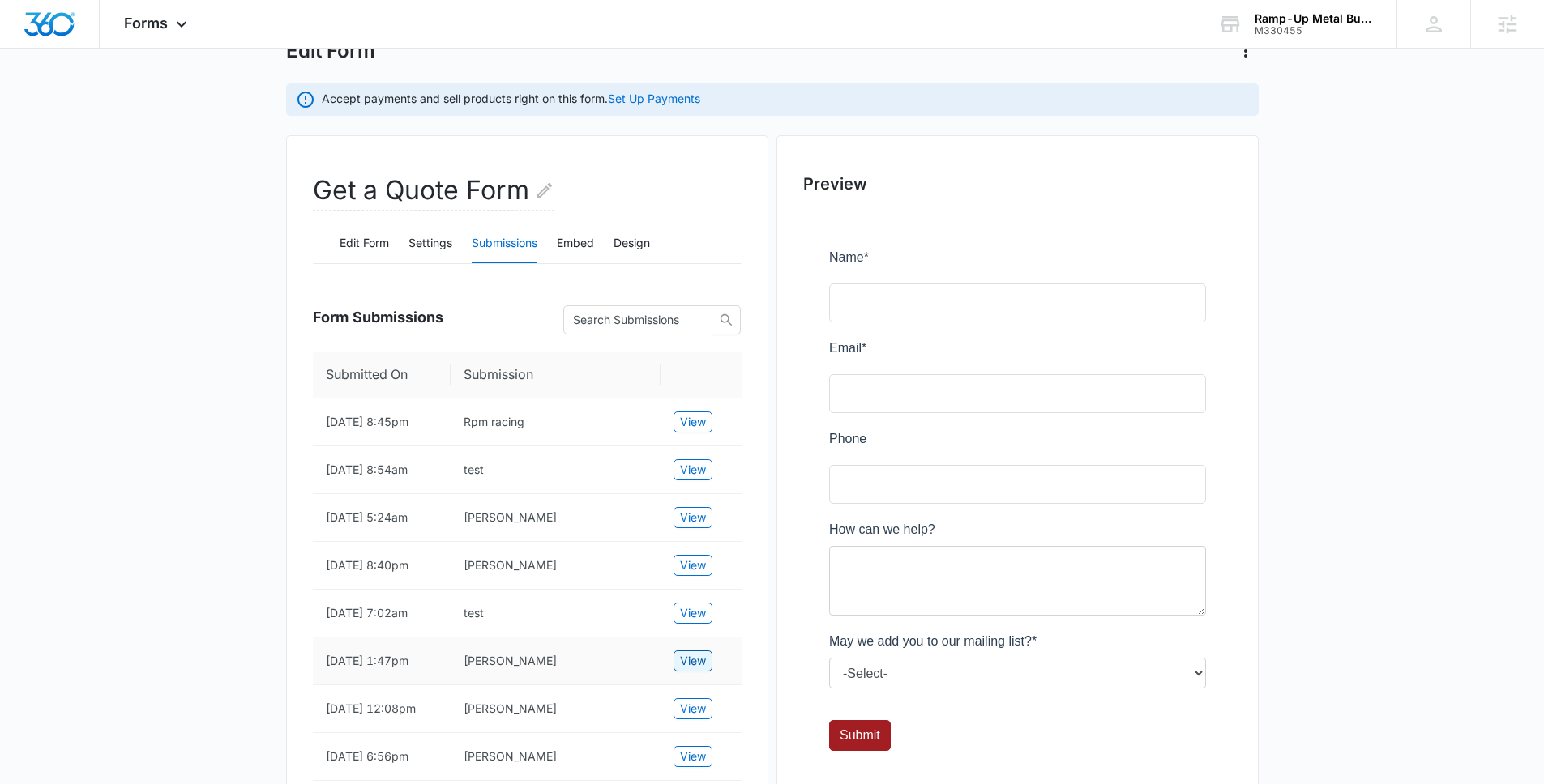
click at [674, 657] on button "View" at bounding box center [693, 660] width 39 height 21
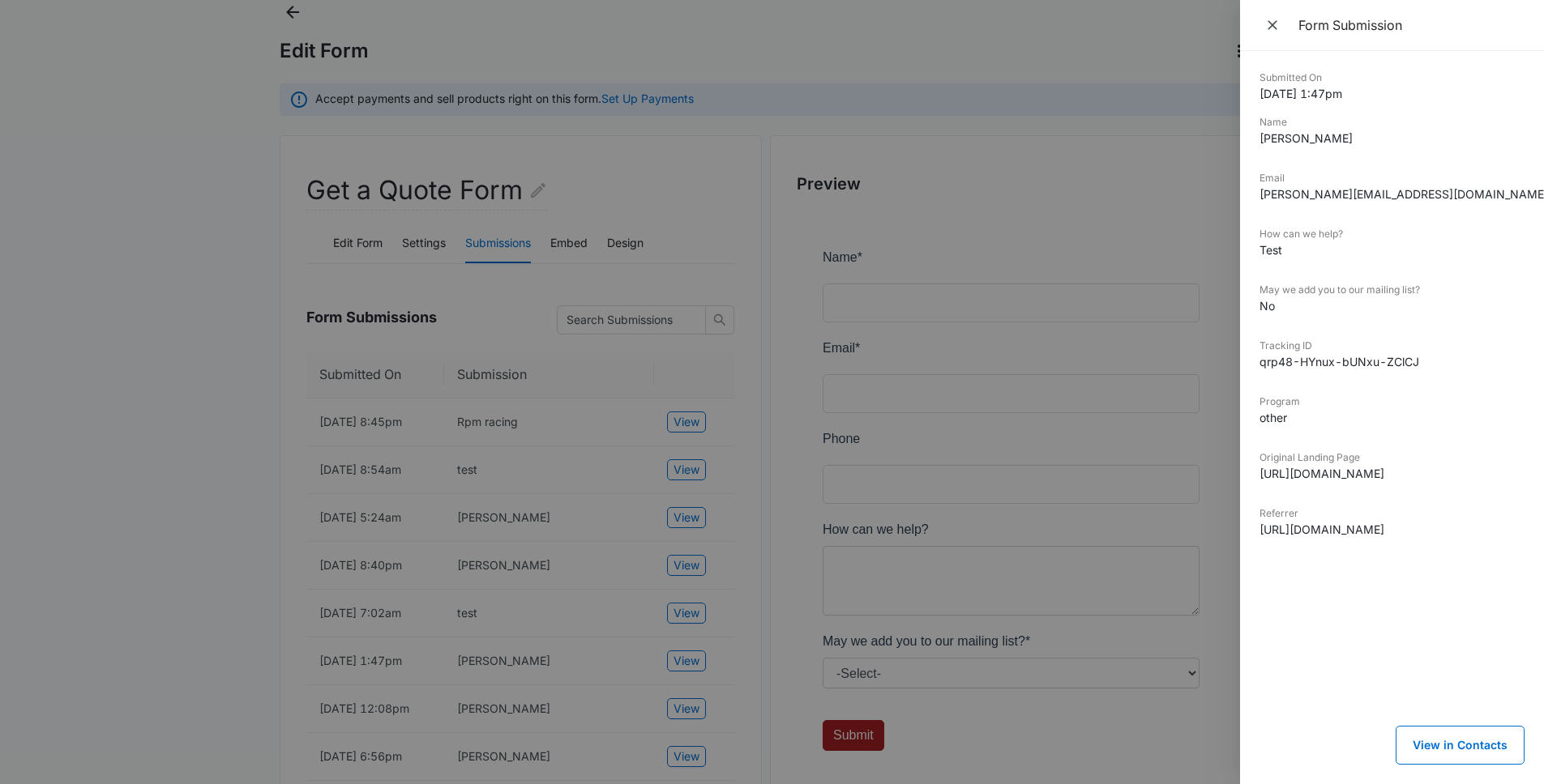
click at [590, 652] on div at bounding box center [772, 392] width 1544 height 784
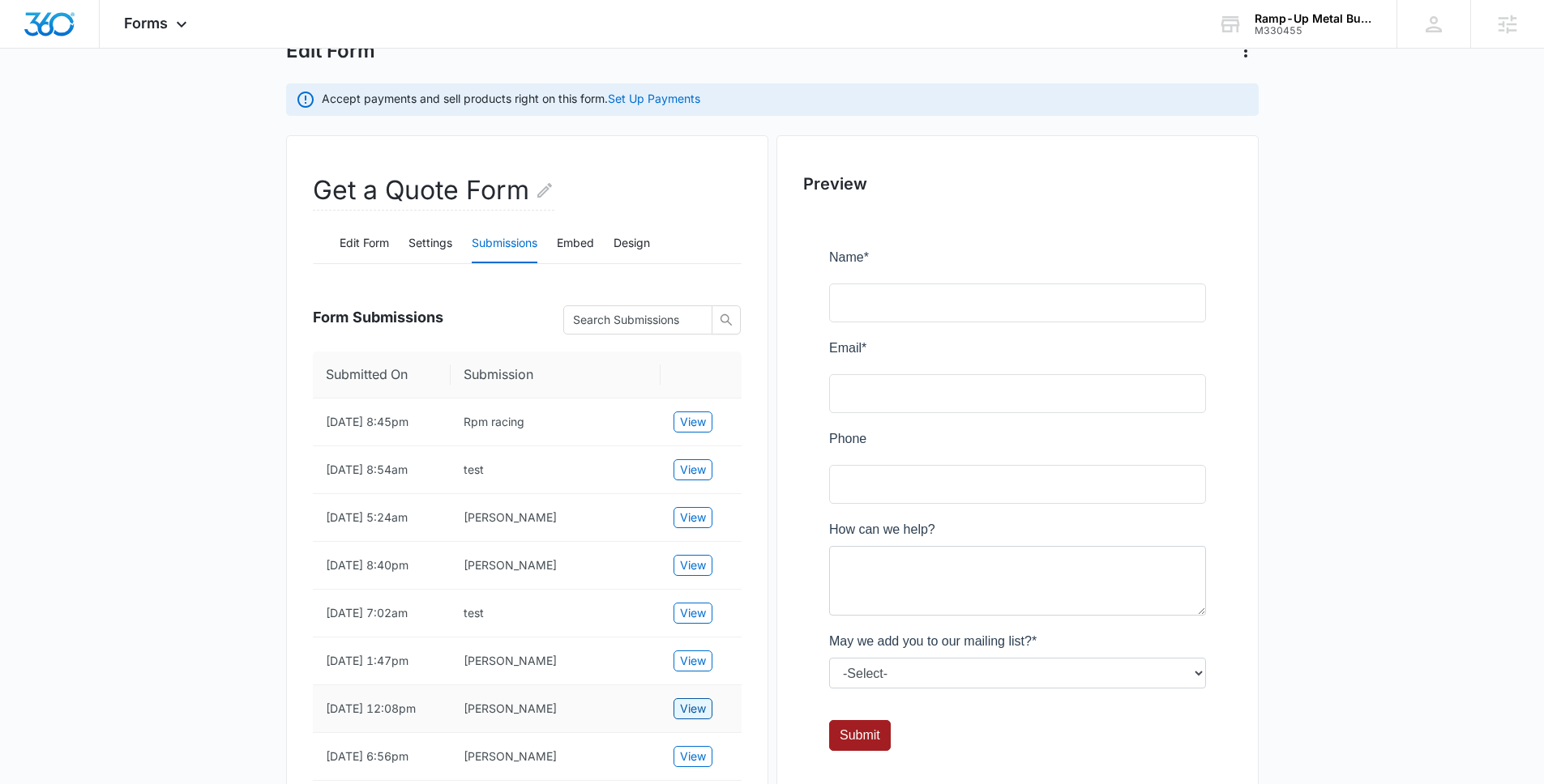
click at [696, 718] on span "View" at bounding box center [693, 709] width 26 height 18
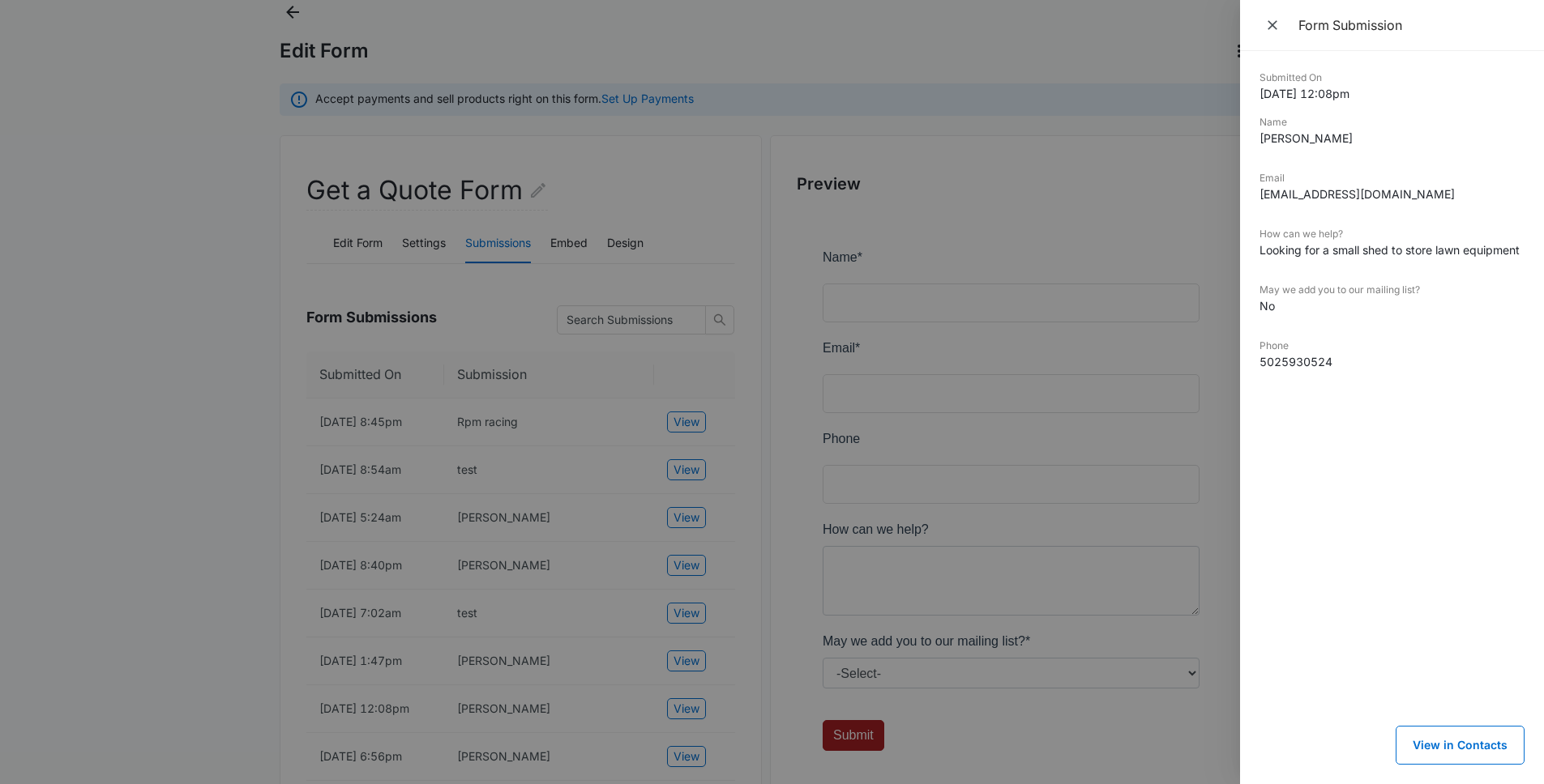
drag, startPoint x: 302, startPoint y: 294, endPoint x: 294, endPoint y: 283, distance: 13.6
click at [300, 293] on div at bounding box center [772, 392] width 1544 height 784
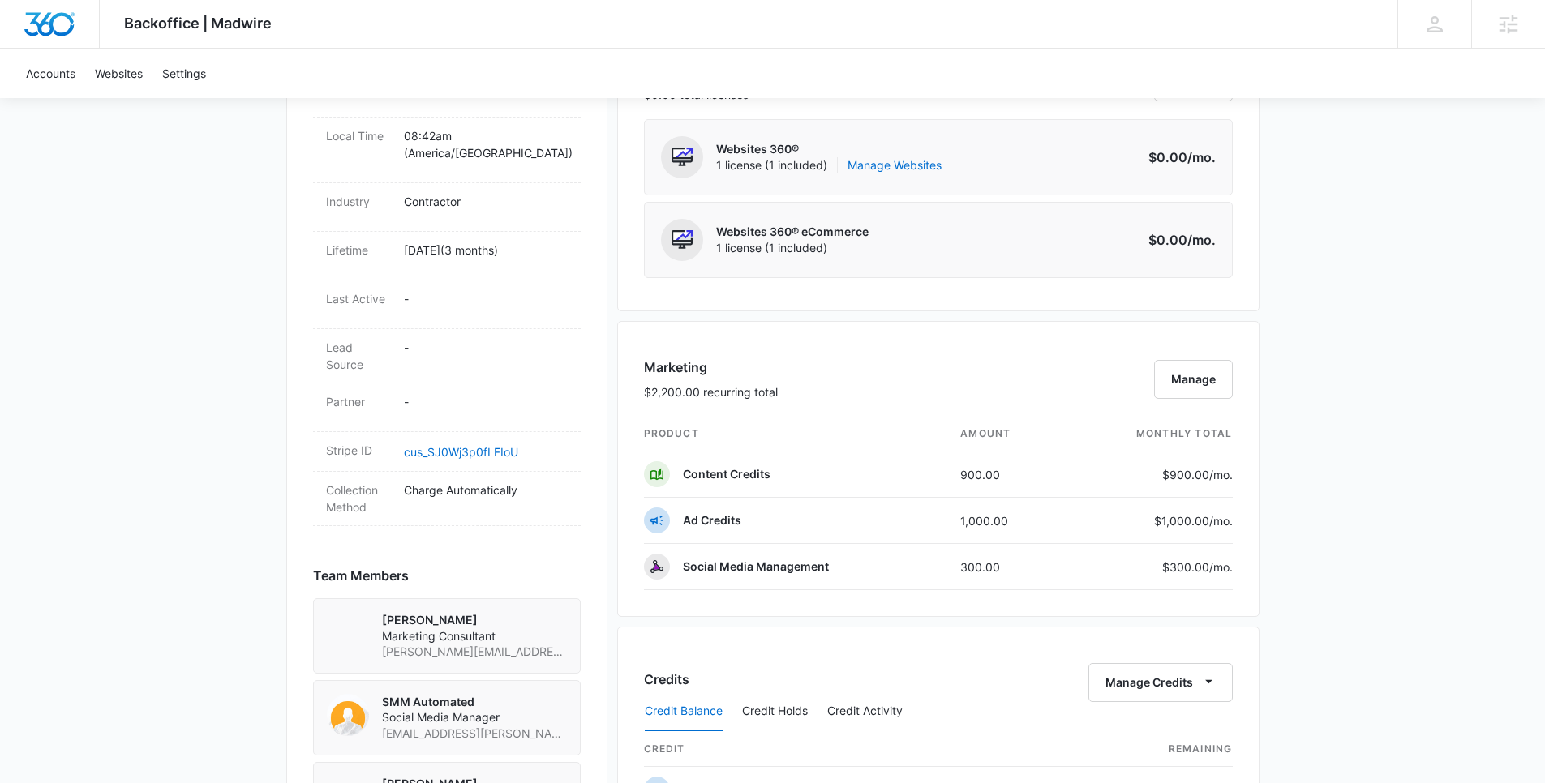
scroll to position [1288, 0]
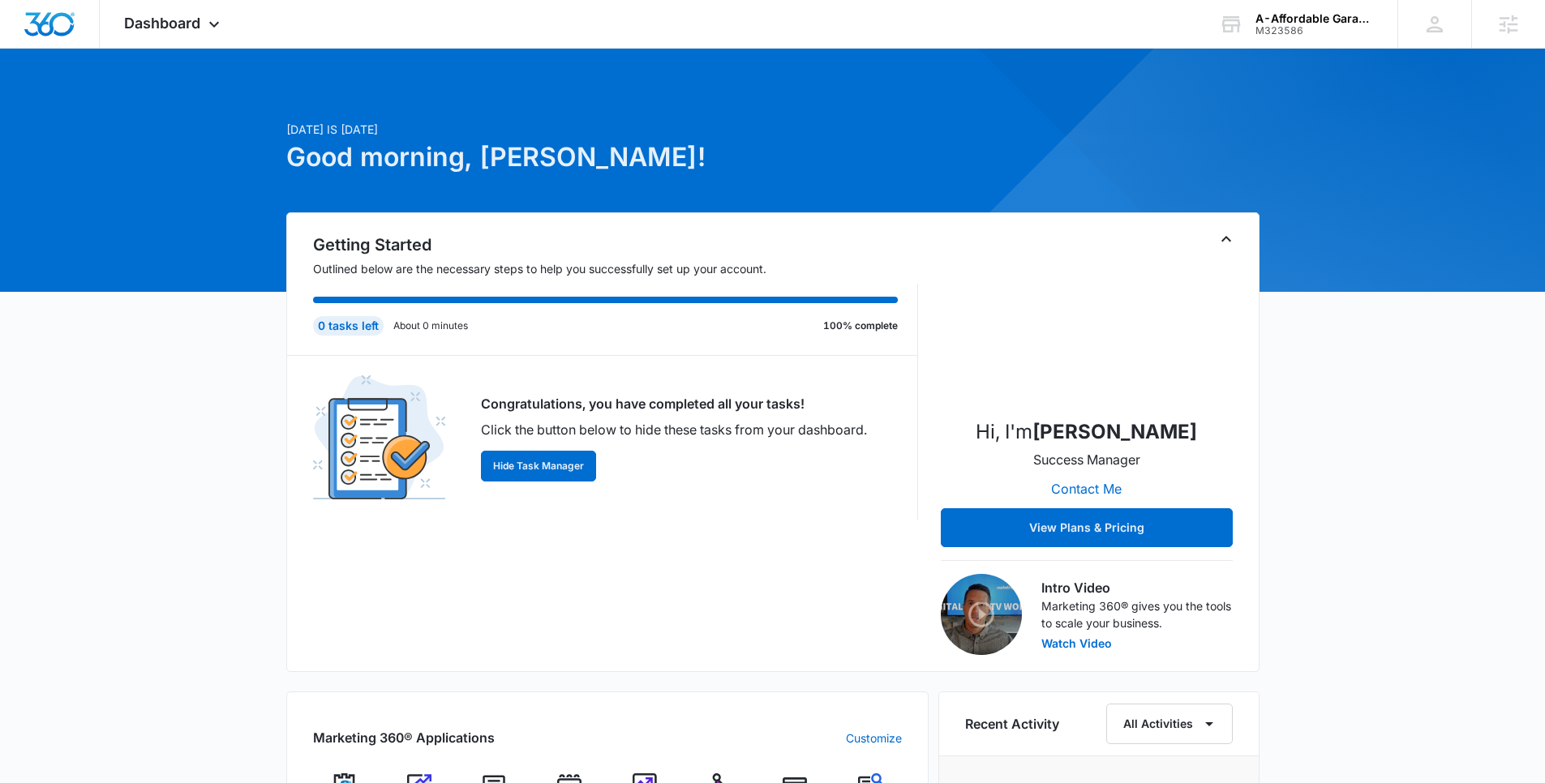
scroll to position [554, 0]
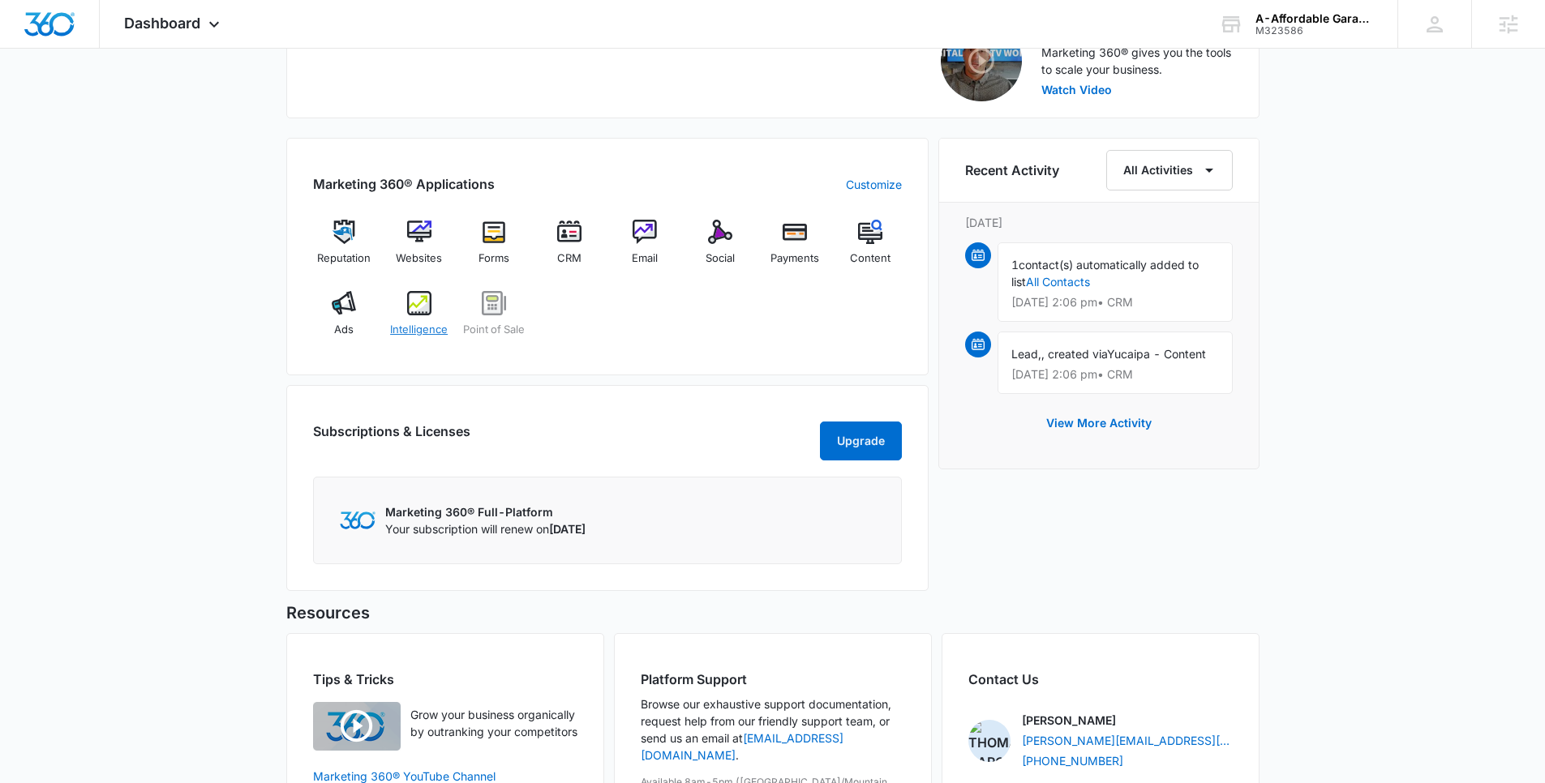
click at [433, 341] on div "Intelligence" at bounding box center [419, 320] width 62 height 58
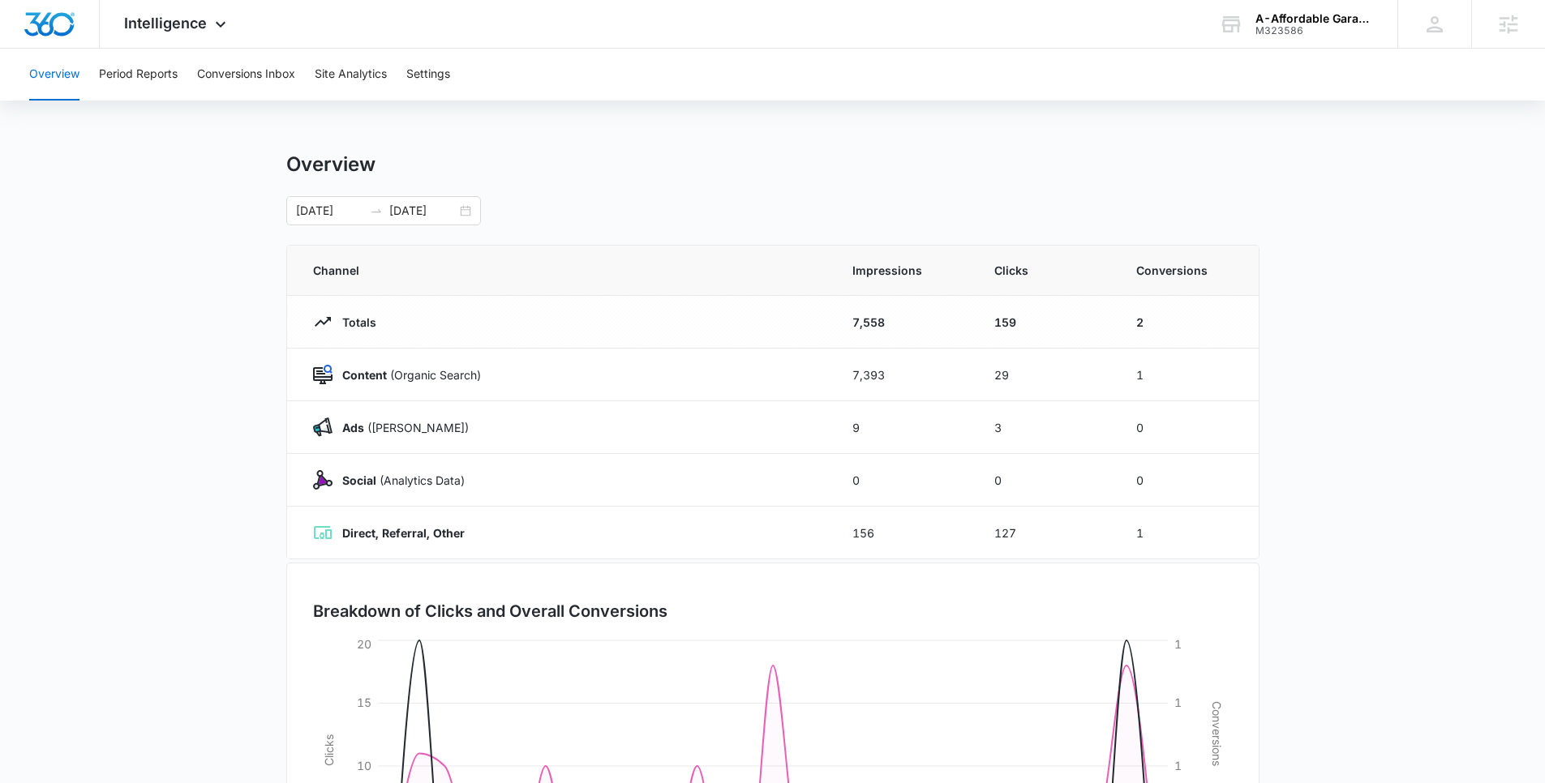
drag, startPoint x: 290, startPoint y: 109, endPoint x: 324, endPoint y: 149, distance: 52.4
click at [298, 118] on div "Overview Period Reports Conversions Inbox Site Analytics Settings Overview 08/0…" at bounding box center [772, 526] width 1545 height 955
click at [418, 208] on input "09/04/2025" at bounding box center [422, 211] width 67 height 18
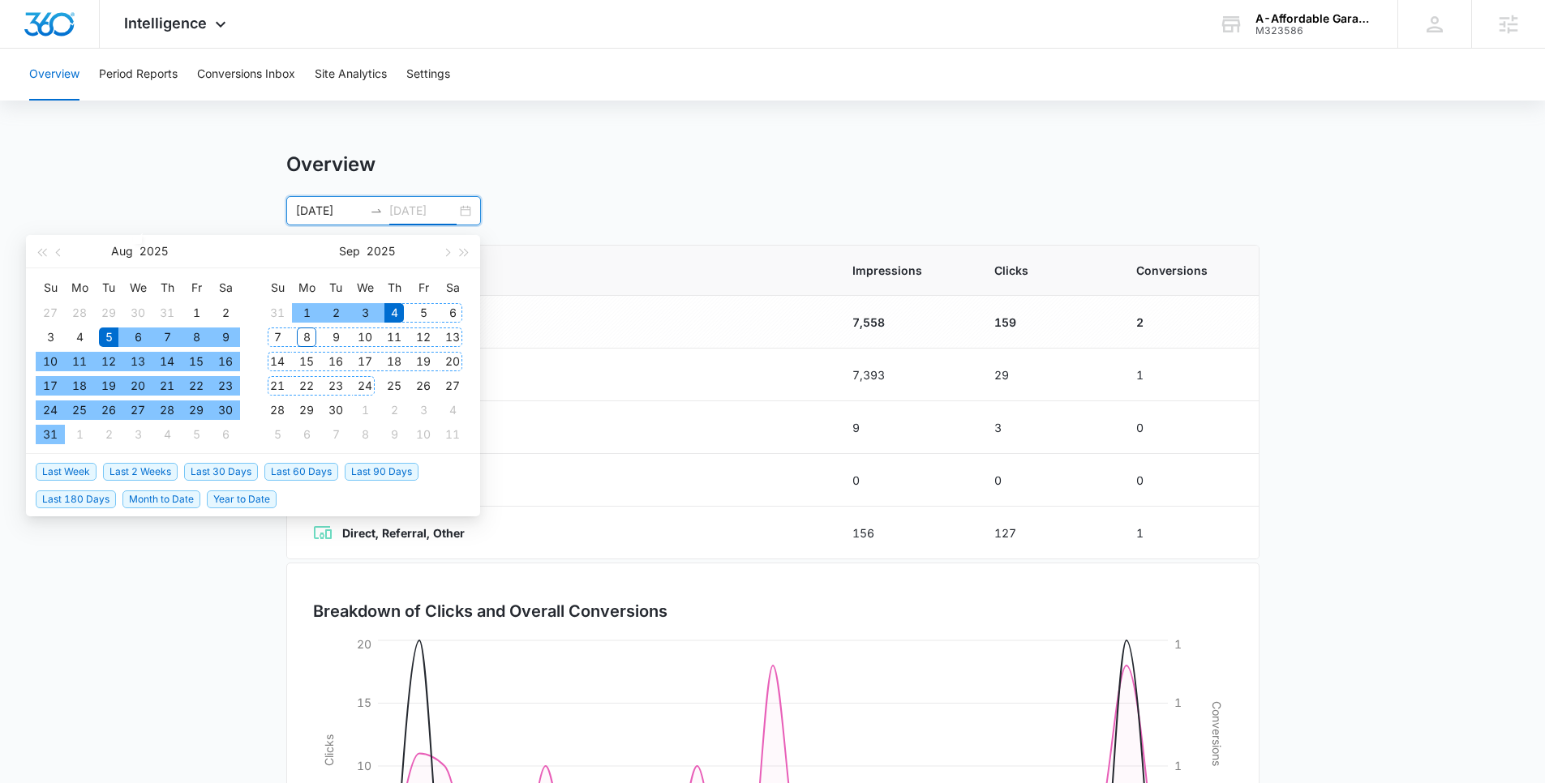
type input "09/04/2025"
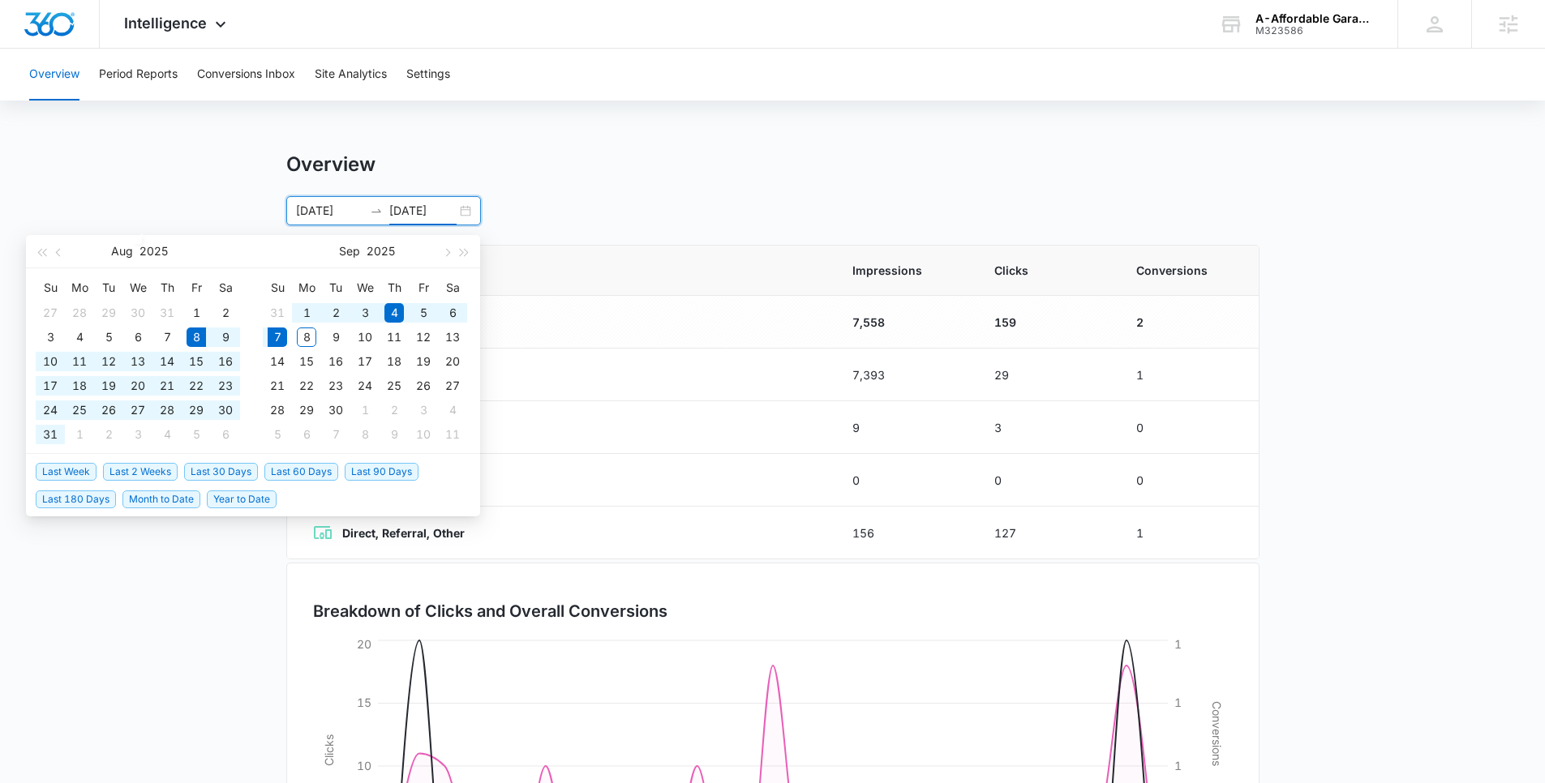
click at [240, 474] on span "Last 30 Days" at bounding box center [221, 472] width 74 height 18
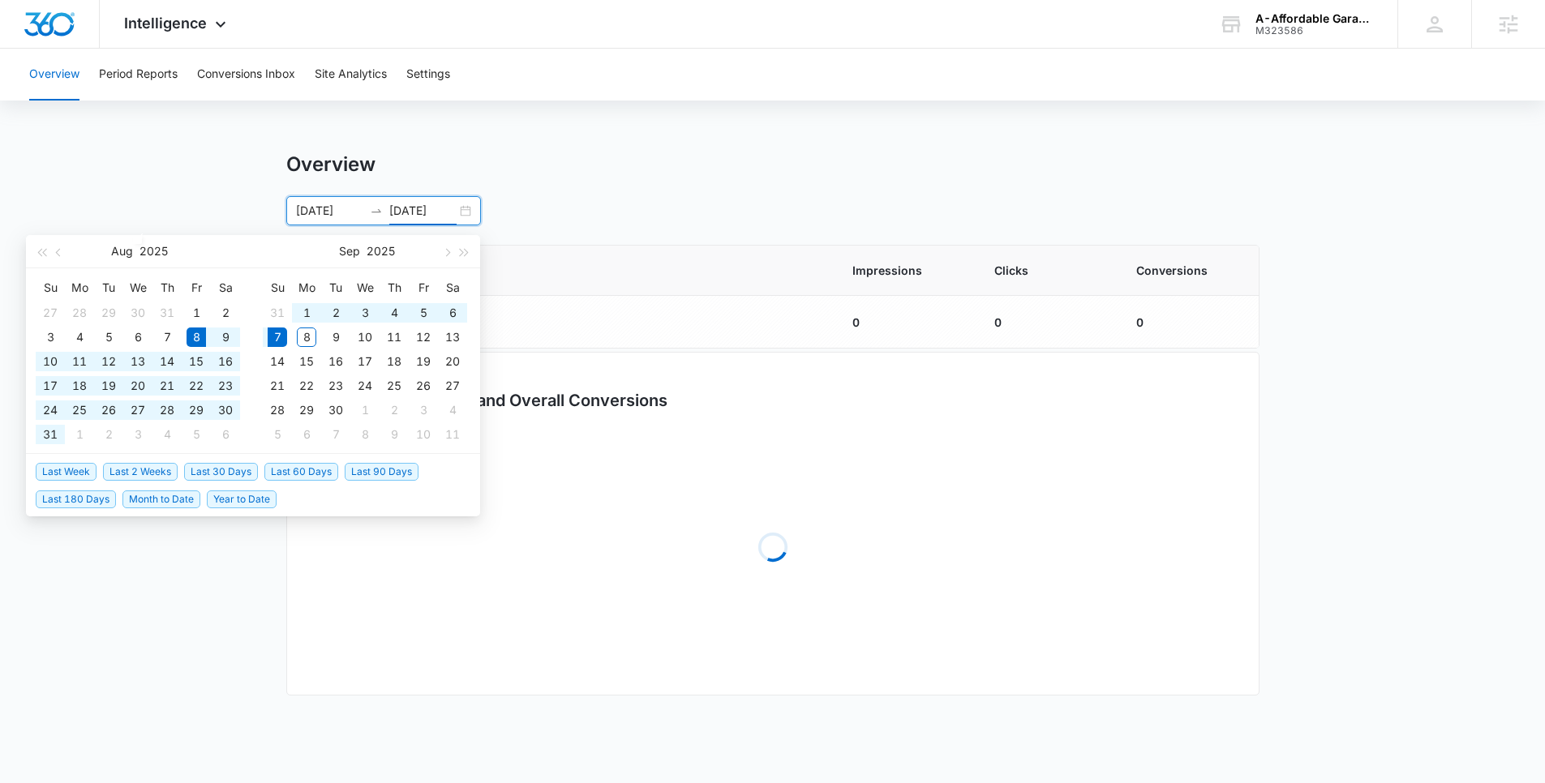
type input "08/08/2025"
type input "09/07/2025"
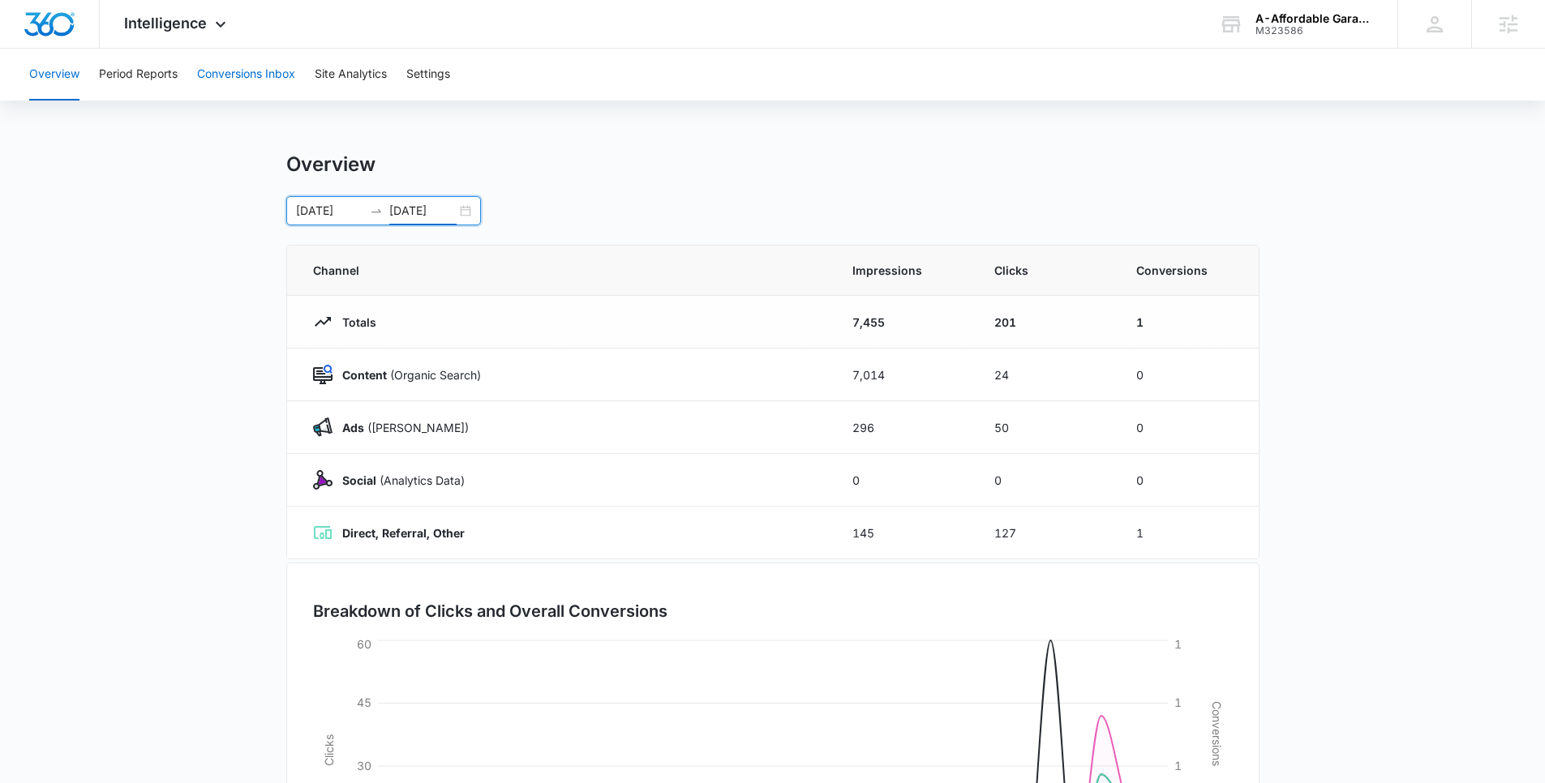
click at [238, 67] on button "Conversions Inbox" at bounding box center [246, 75] width 98 height 52
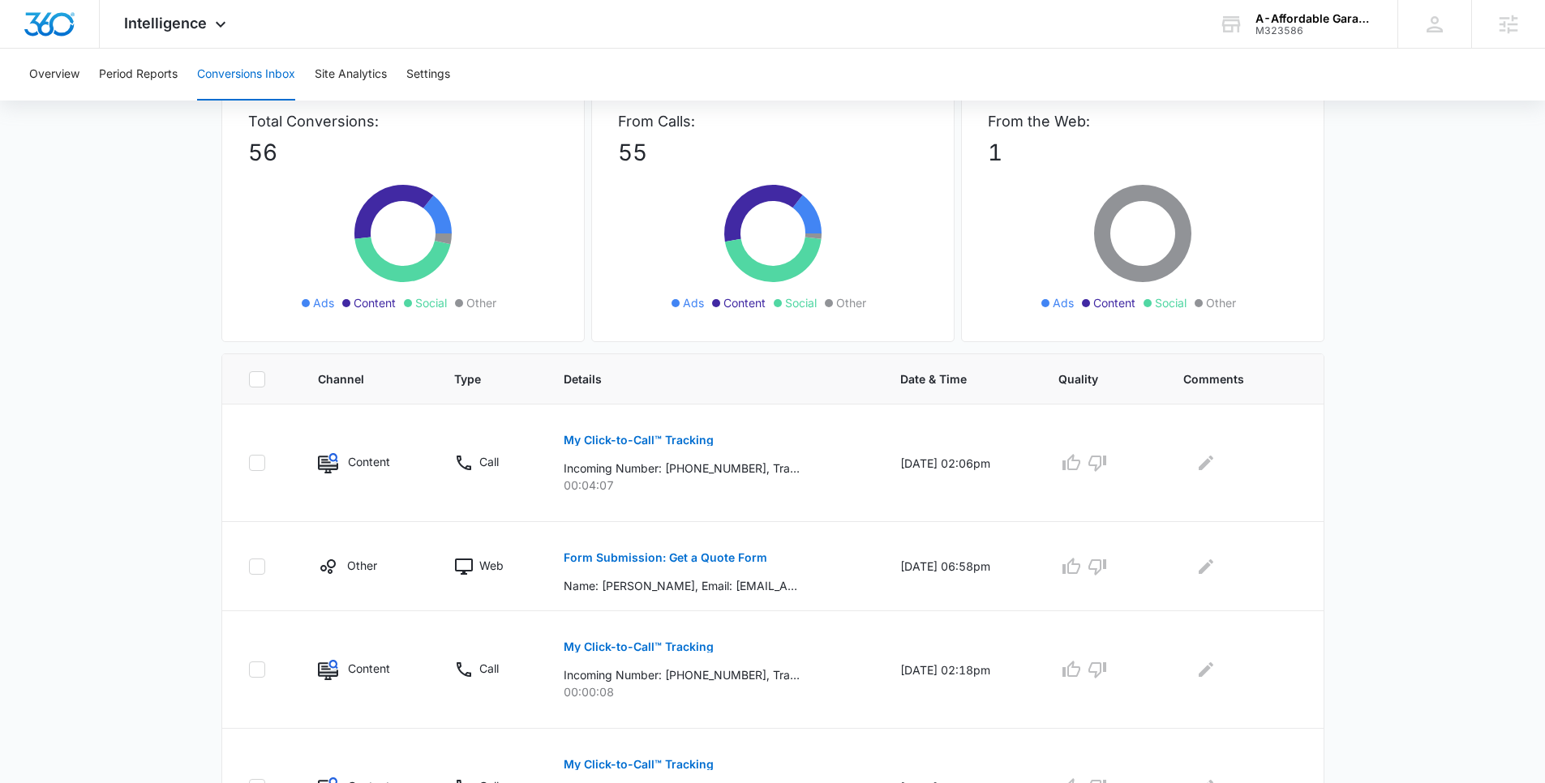
scroll to position [110, 0]
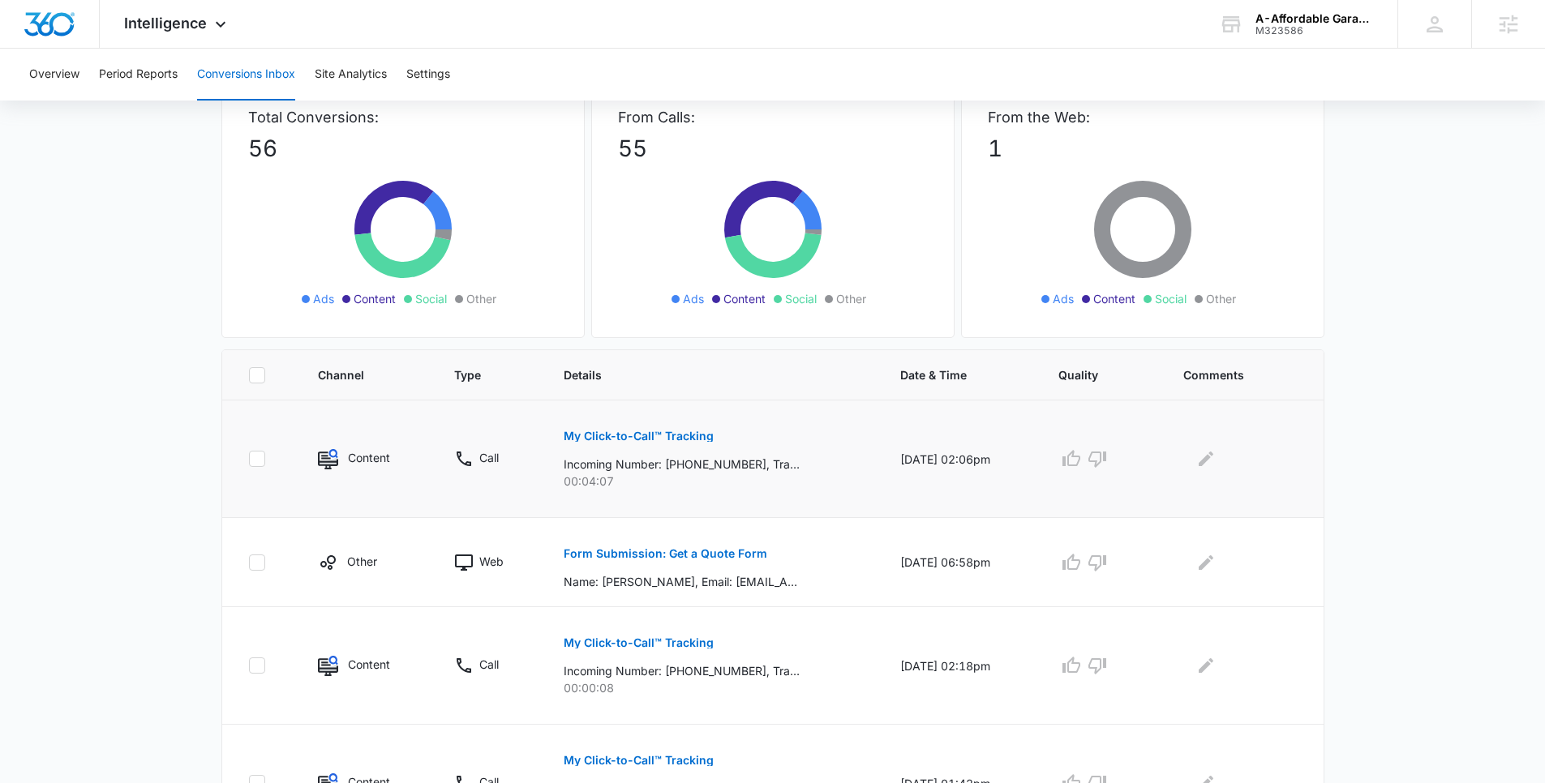
click at [667, 454] on button "My Click-to-Call™ Tracking" at bounding box center [639, 436] width 150 height 39
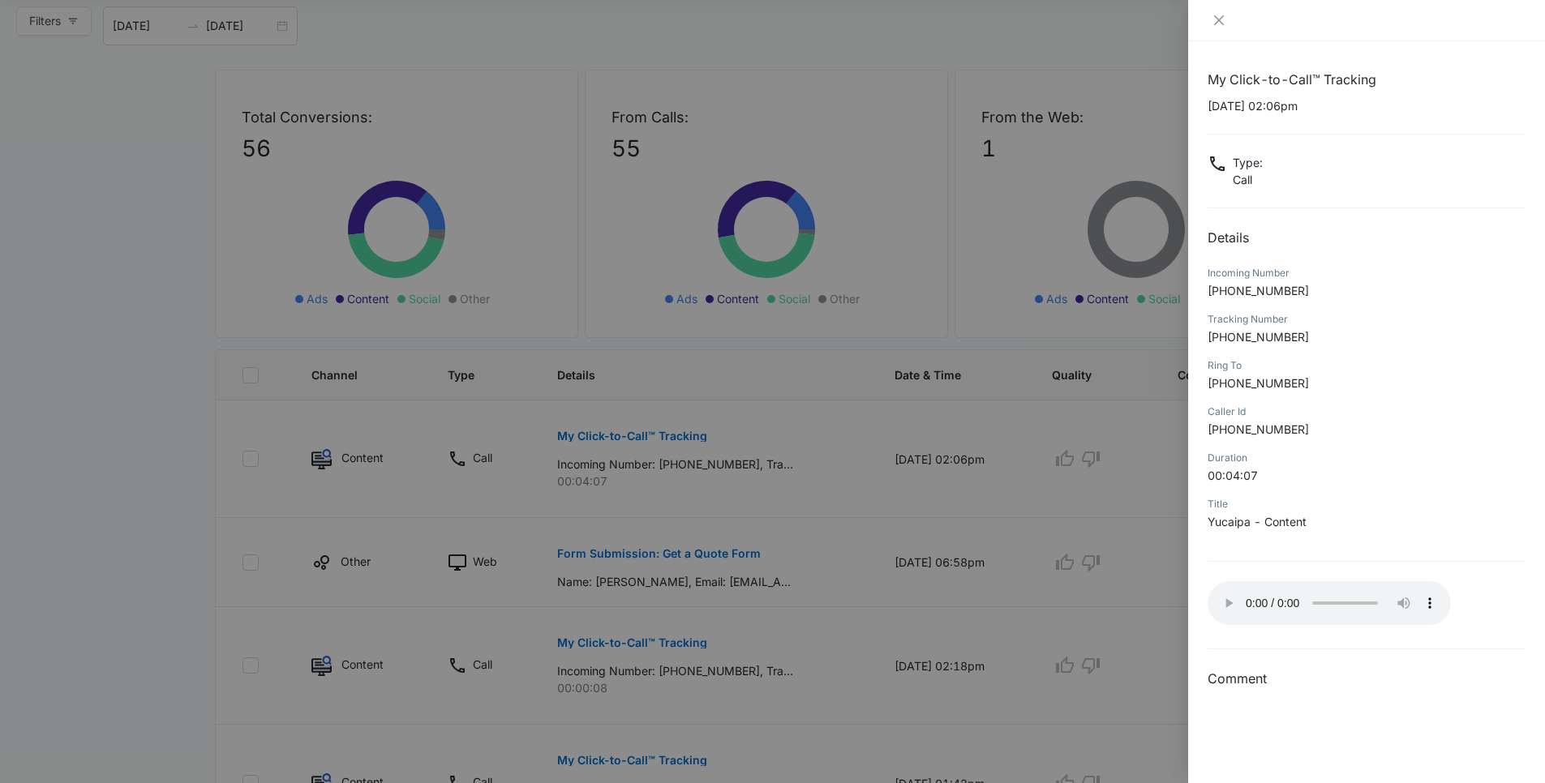
click at [623, 569] on div at bounding box center [772, 391] width 1545 height 783
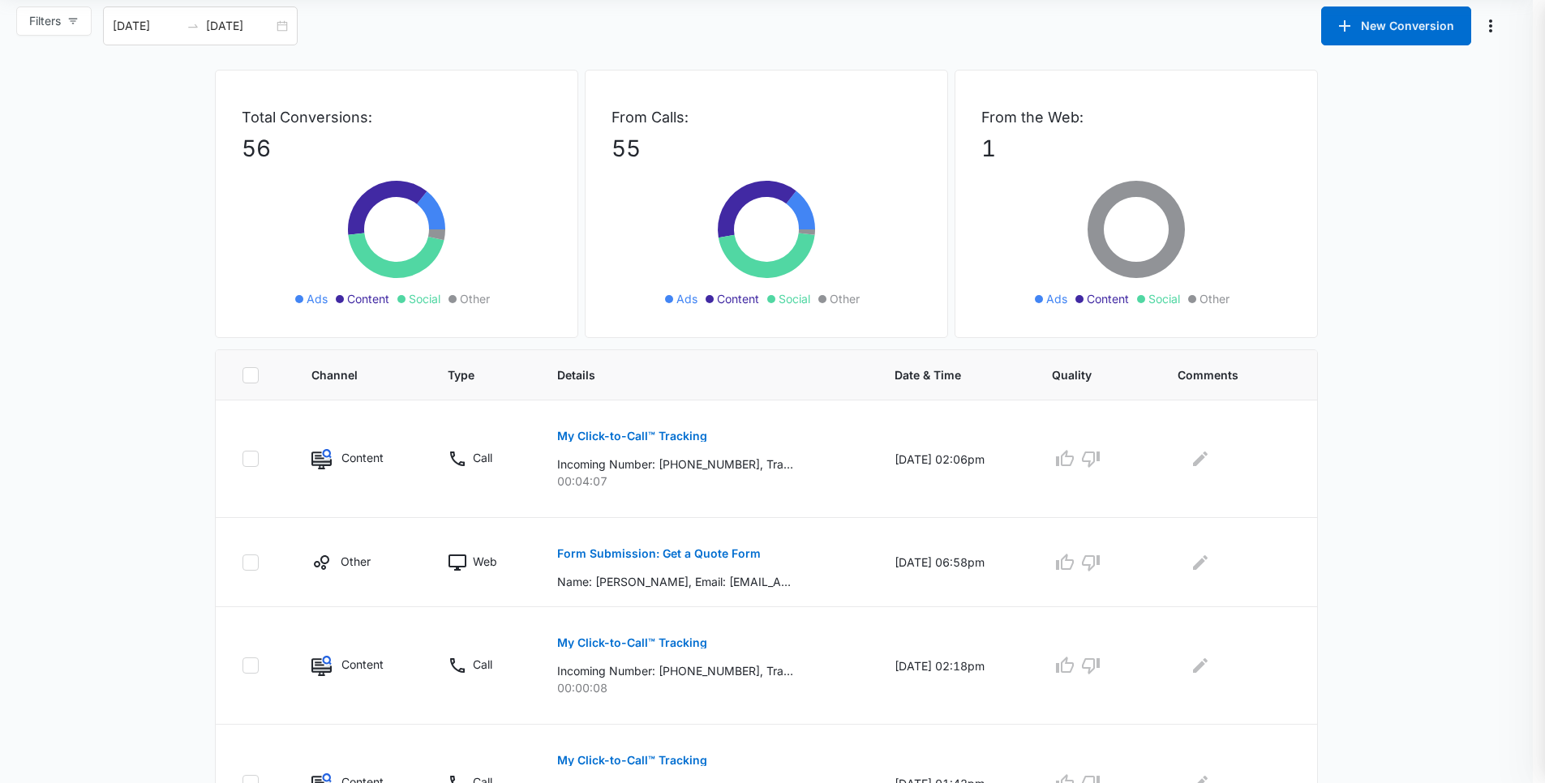
click at [620, 551] on div at bounding box center [772, 391] width 1545 height 783
click at [620, 551] on p "Form Submission: Get a Quote Form" at bounding box center [659, 553] width 204 height 11
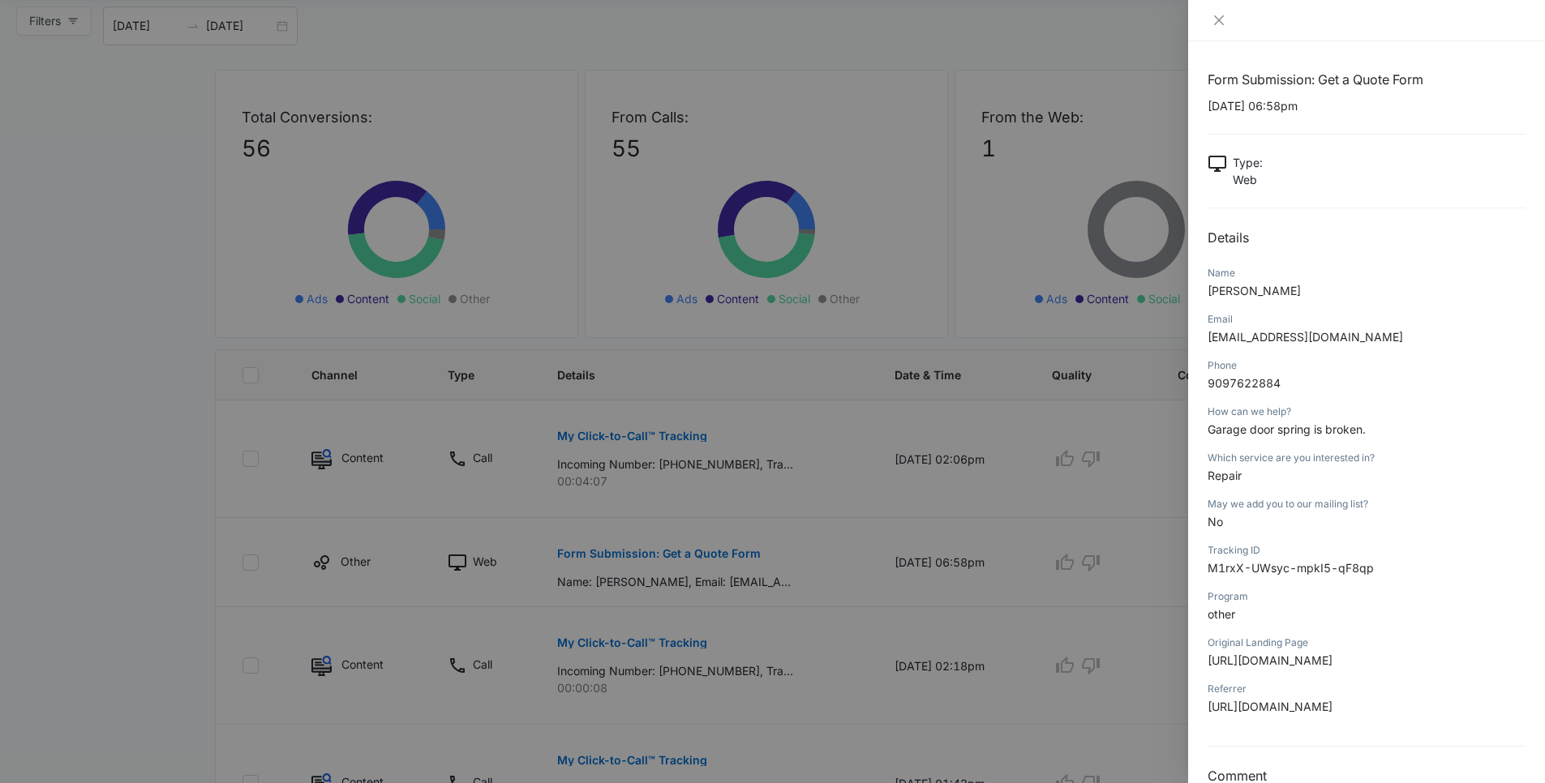
click at [114, 390] on div at bounding box center [772, 391] width 1545 height 783
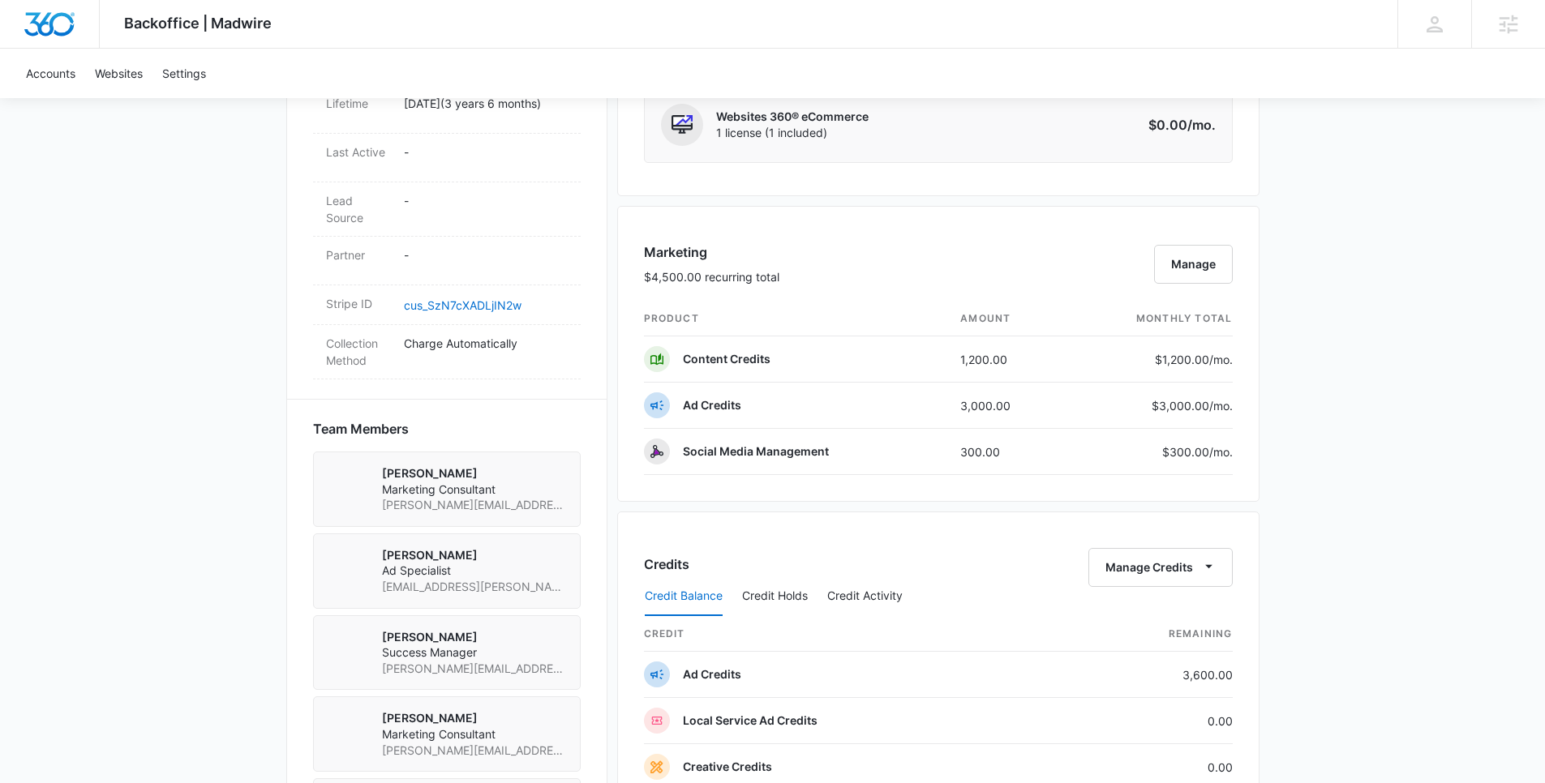
scroll to position [938, 0]
